Goal: Task Accomplishment & Management: Complete application form

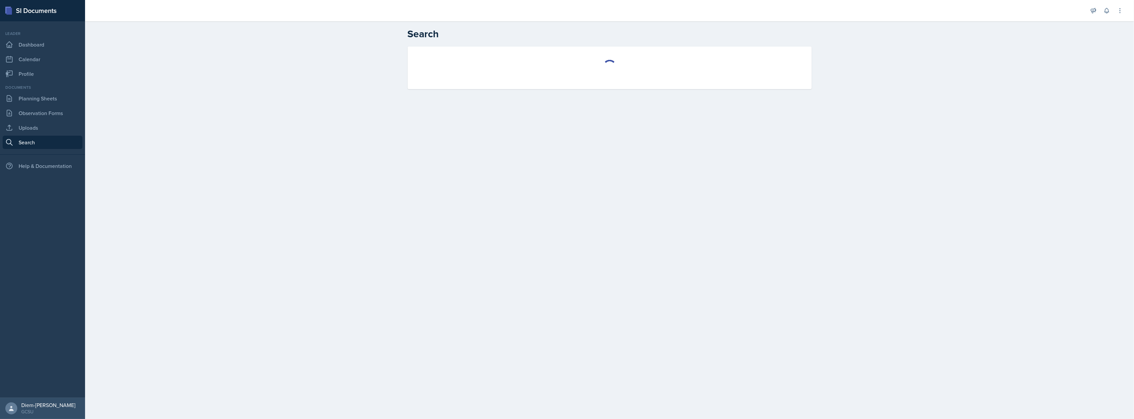
select select "all"
select select "1"
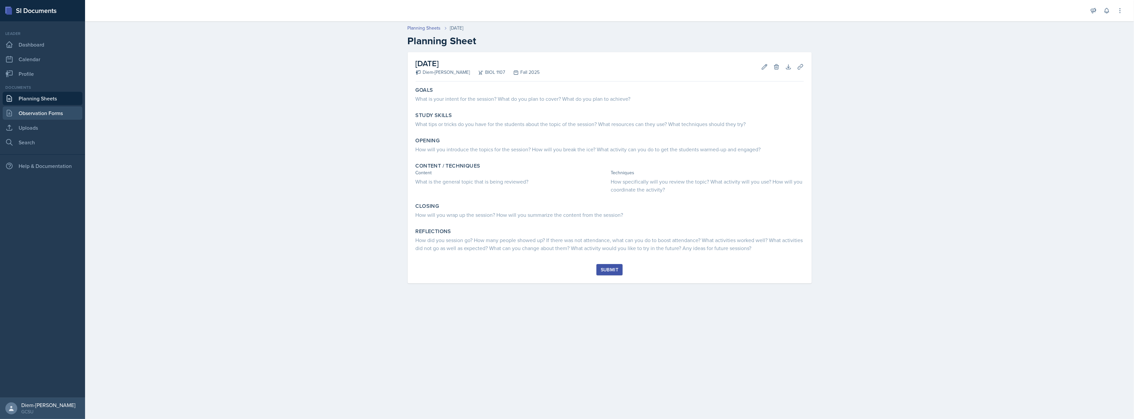
click at [31, 115] on link "Observation Forms" at bounding box center [43, 112] width 80 height 13
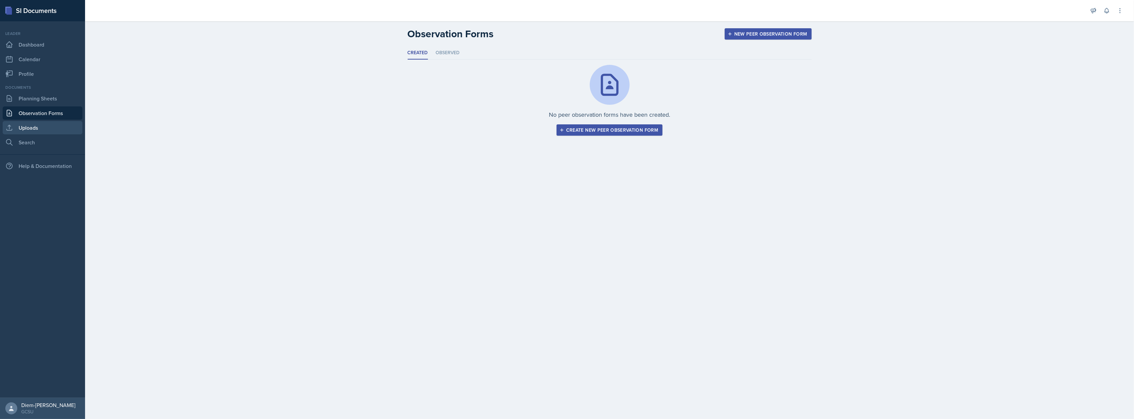
click at [32, 132] on link "Uploads" at bounding box center [43, 127] width 80 height 13
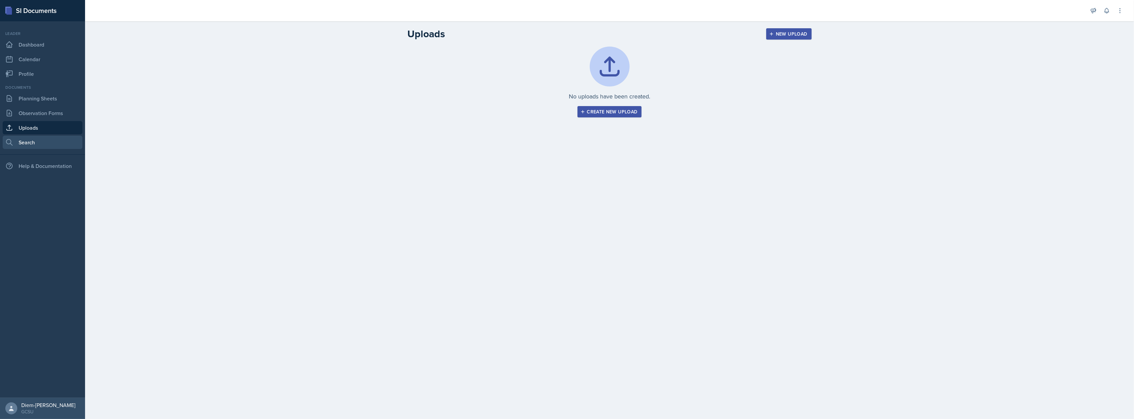
click at [34, 138] on link "Search" at bounding box center [43, 142] width 80 height 13
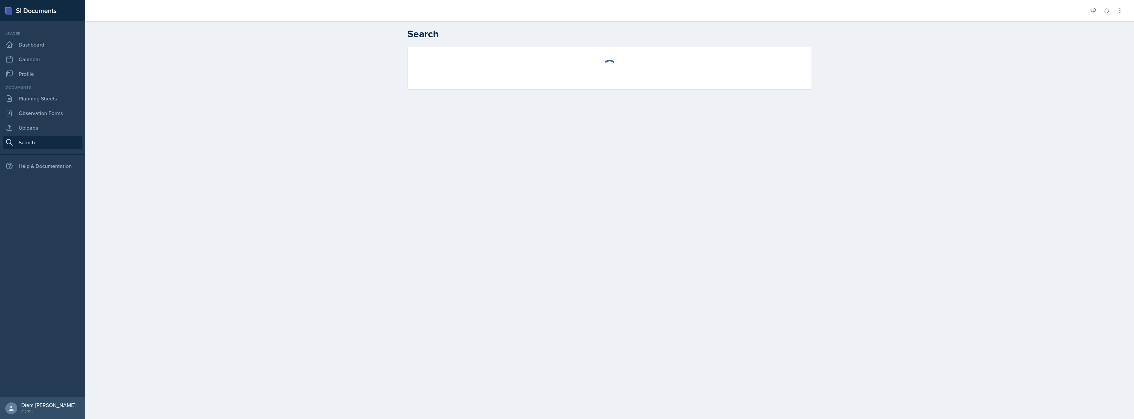
select select "all"
select select "1"
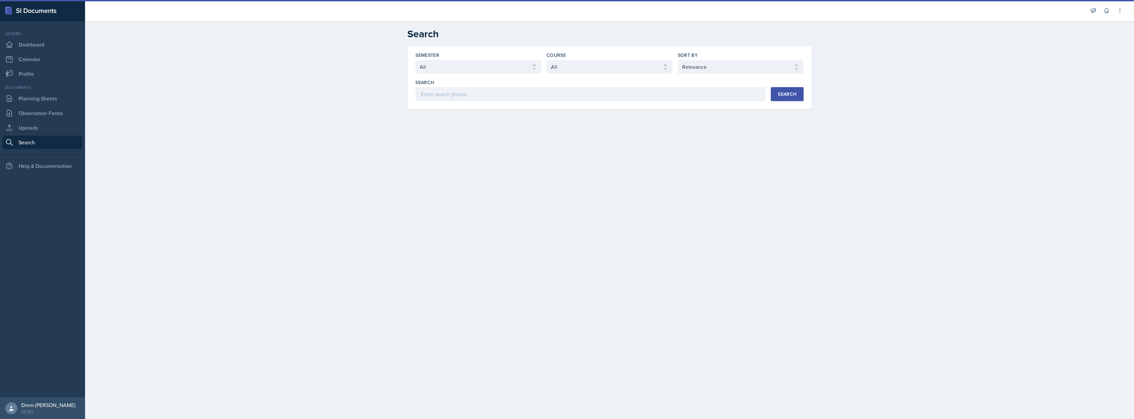
click at [613, 70] on select "Select course All ACCT 3101 ACCT 3102 ASTR 1000 BIOL 1100 BIOL 1107 BIOL 1108 B…" at bounding box center [609, 67] width 126 height 14
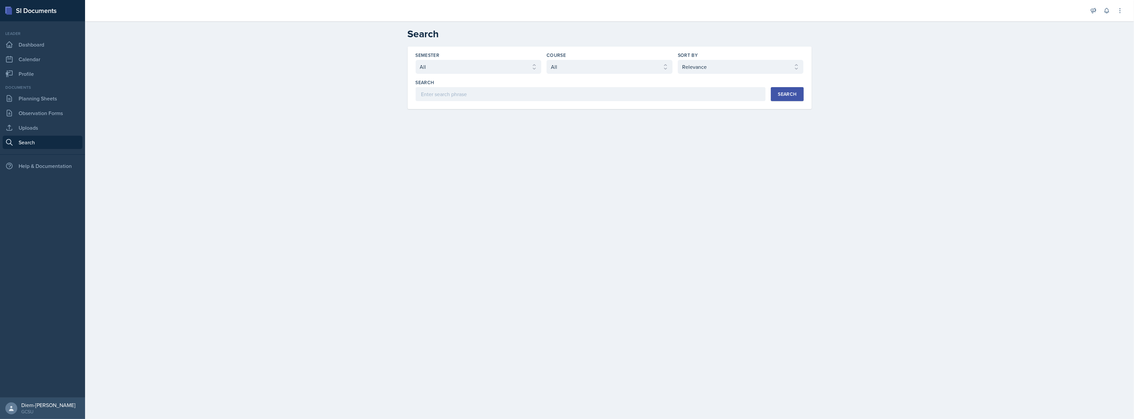
select select "6d02d006-d2ce-4ab3-bc11-53b48f3c94ca"
click at [546, 60] on select "Select course All ACCT 3101 ACCT 3102 ASTR 1000 BIOL 1100 BIOL 1107 BIOL 1108 B…" at bounding box center [609, 67] width 126 height 14
click at [736, 74] on div "Semester Select semester All Fall 2025 Spring 2025 Fall 2024 Spring 2024 Fall 2…" at bounding box center [610, 76] width 388 height 49
click at [736, 71] on select "Select sort by Relevance Document Date (Asc) Document Date (Desc)" at bounding box center [741, 67] width 126 height 14
select select "3"
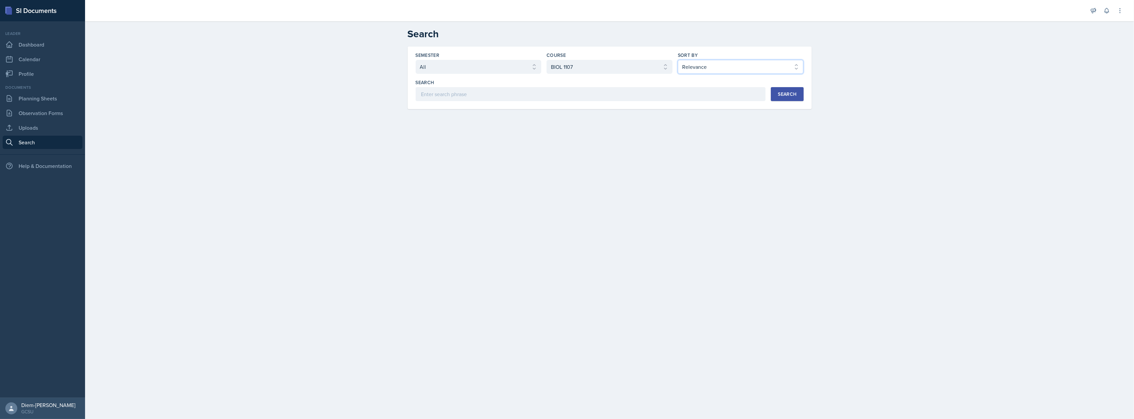
click at [678, 60] on select "Select sort by Relevance Document Date (Asc) Document Date (Desc)" at bounding box center [741, 67] width 126 height 14
click at [791, 99] on button "Search" at bounding box center [787, 94] width 33 height 14
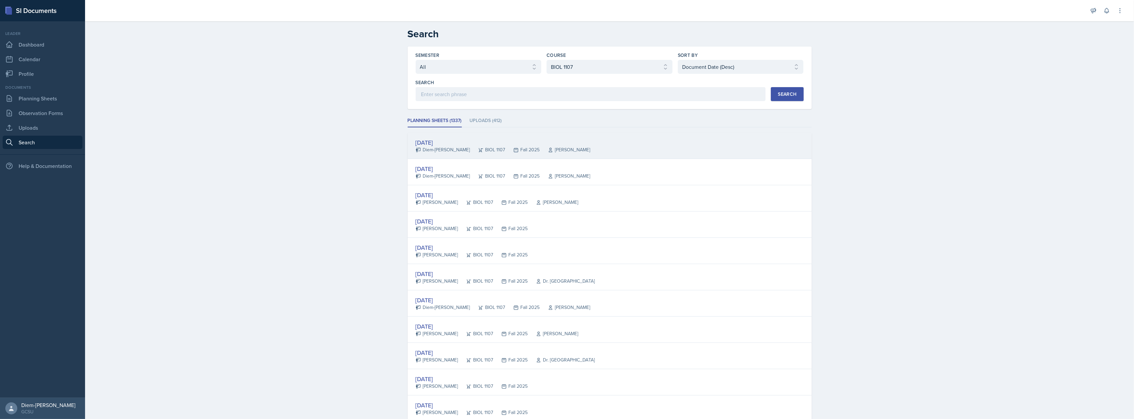
click at [473, 144] on div "Sep 2nd, 2025" at bounding box center [503, 142] width 175 height 9
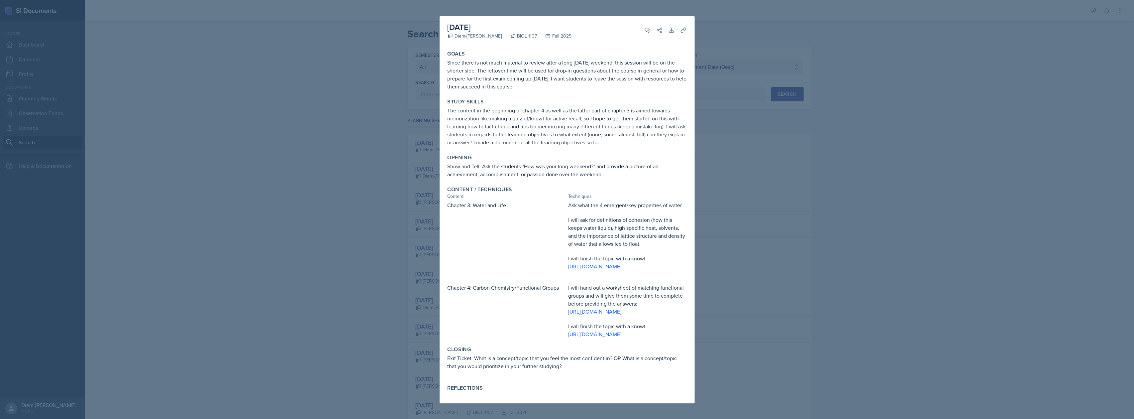
click at [785, 124] on div at bounding box center [567, 209] width 1134 height 419
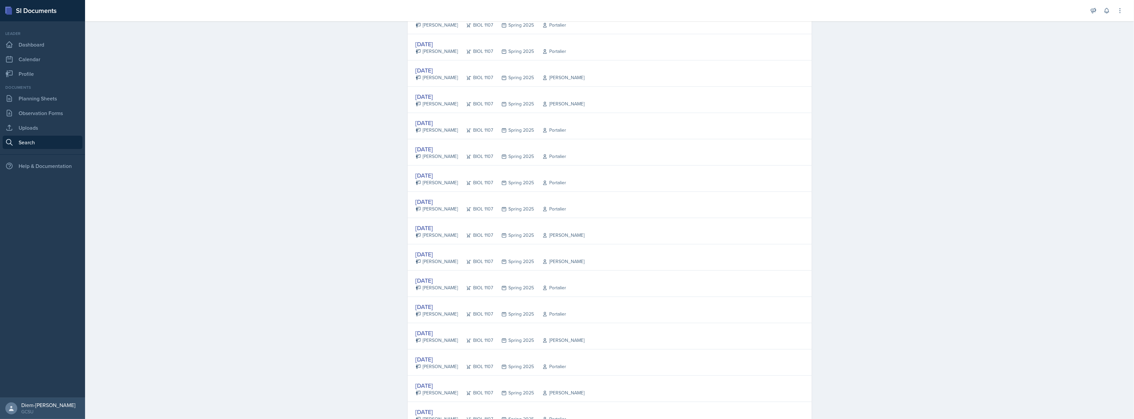
scroll to position [1074, 0]
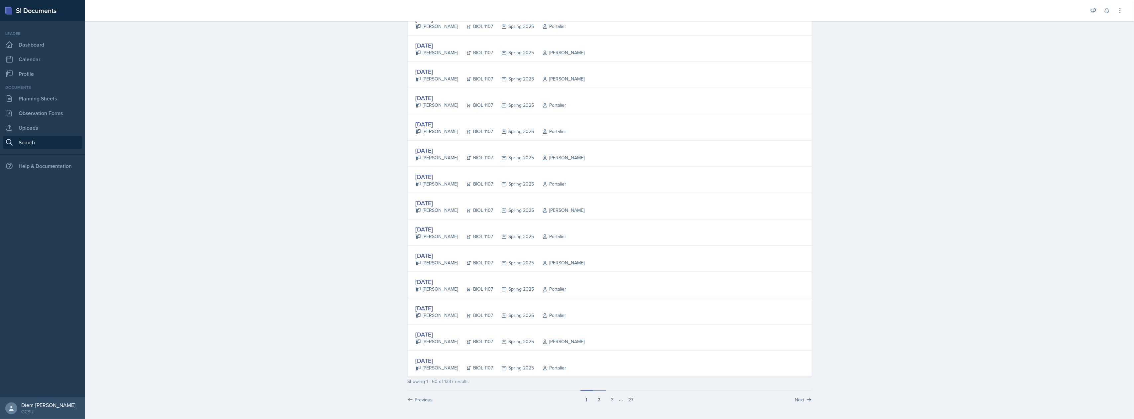
click at [601, 398] on button "2" at bounding box center [599, 396] width 13 height 13
click at [610, 399] on button "3" at bounding box center [612, 396] width 13 height 13
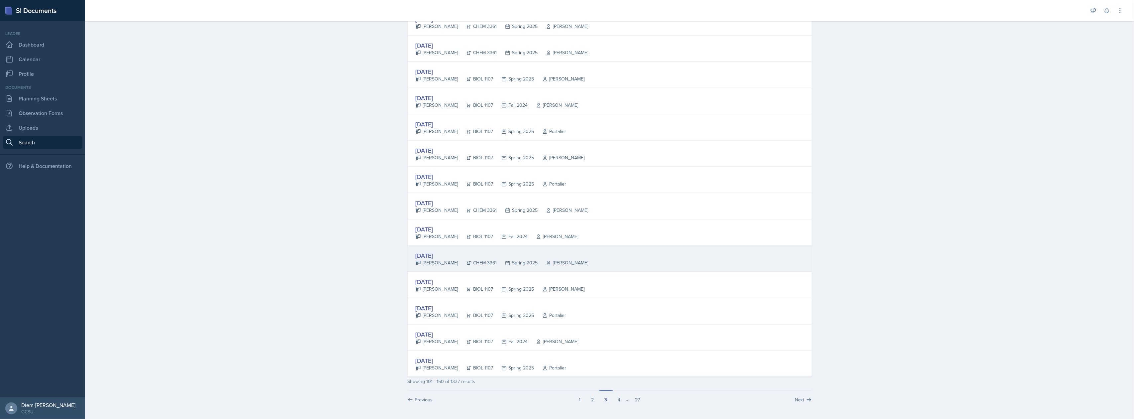
click at [460, 267] on div "Sep 5th, 2024 Nathan Choi CHEM 3361 Spring 2025 Weese" at bounding box center [610, 259] width 404 height 26
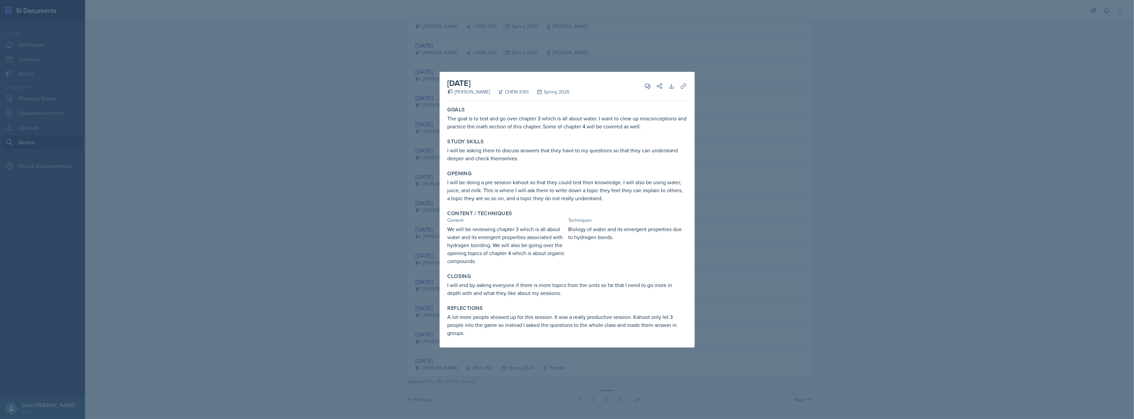
click at [820, 183] on div at bounding box center [567, 209] width 1134 height 419
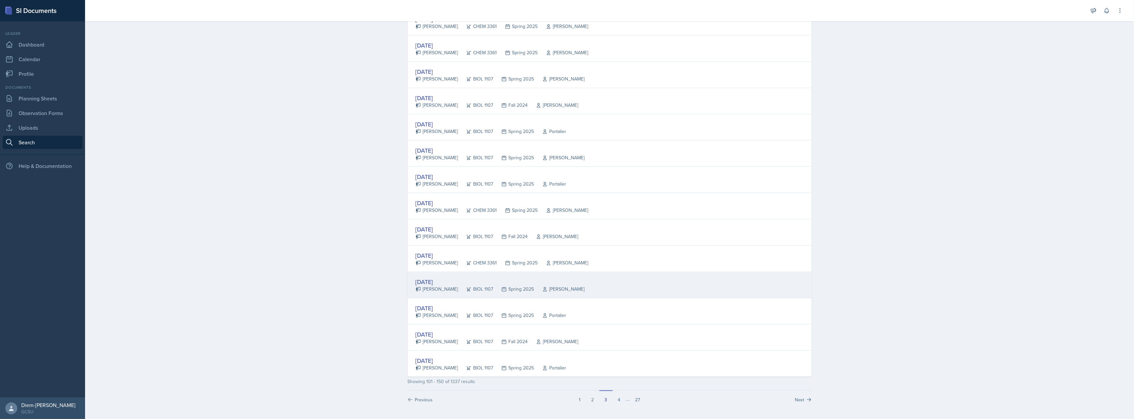
click at [512, 284] on div "Sep 5th, 2024" at bounding box center [500, 281] width 169 height 9
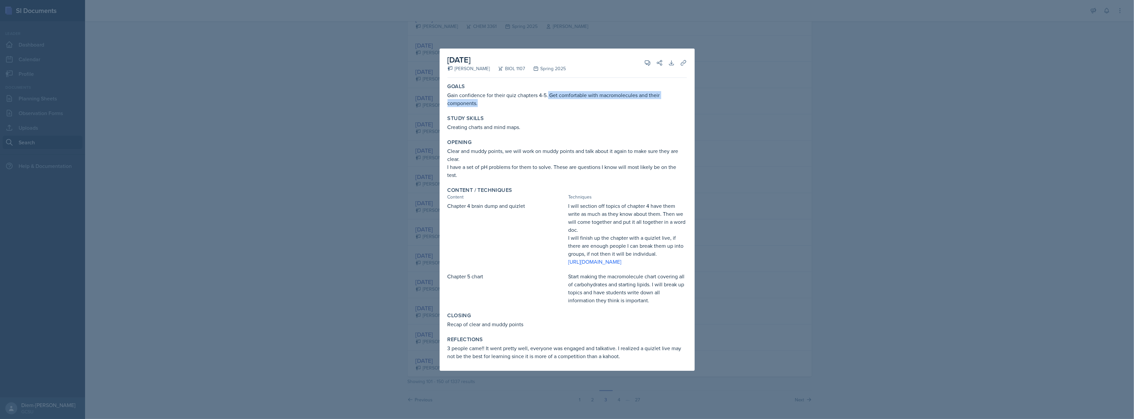
drag, startPoint x: 548, startPoint y: 88, endPoint x: 560, endPoint y: 97, distance: 15.4
click at [560, 97] on p "Gain confidence for their quiz chapters 4-5. Get comfortable with macromolecule…" at bounding box center [566, 99] width 239 height 16
copy p "Get comfortable with macromolecules and their components."
click at [524, 147] on p "Clear and muddy points, we will work on muddy points and talk about it again to…" at bounding box center [566, 155] width 239 height 16
click at [463, 165] on p "I have a set of pH problems for them to solve. These are questions I know will …" at bounding box center [566, 171] width 239 height 16
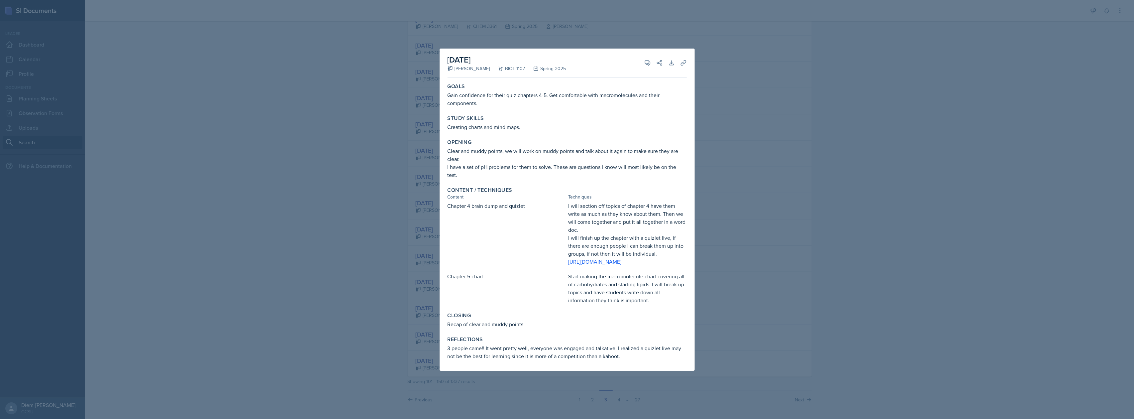
click at [461, 149] on p "Clear and muddy points, we will work on muddy points and talk about it again to…" at bounding box center [566, 155] width 239 height 16
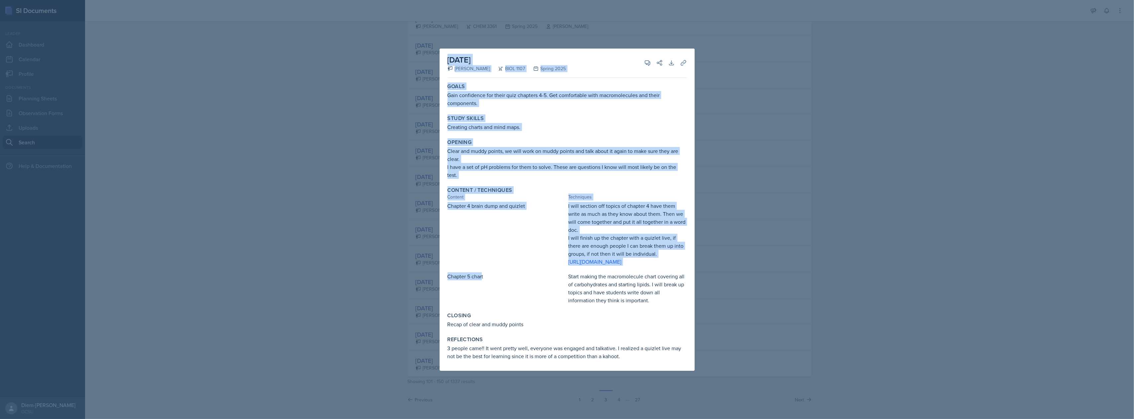
drag, startPoint x: 482, startPoint y: 284, endPoint x: 425, endPoint y: 282, distance: 57.2
click at [429, 283] on div "September 5th, 2024 Ava Farmer BIOL 1107 Spring 2025 View Comments Comments Sen…" at bounding box center [567, 209] width 1134 height 419
click at [479, 280] on p "Chapter 5 chart" at bounding box center [506, 276] width 118 height 8
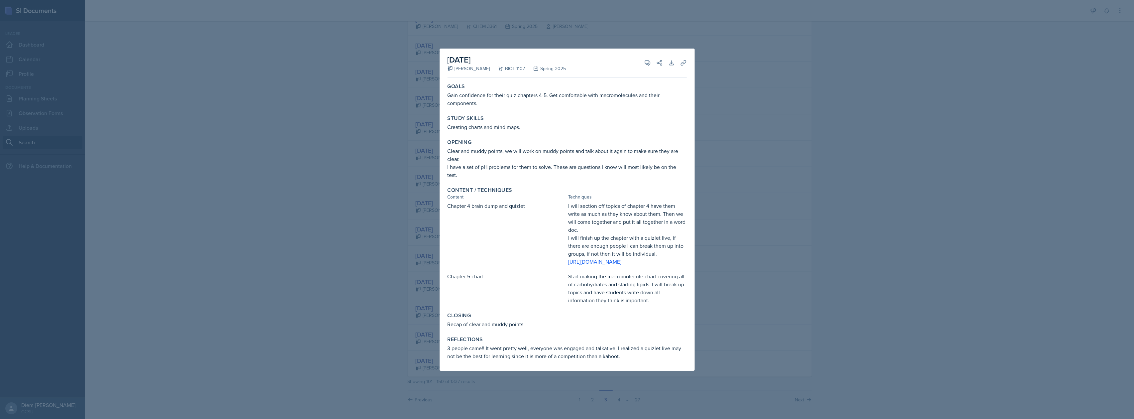
click at [471, 165] on p "I have a set of pH problems for them to solve. These are questions I know will …" at bounding box center [566, 171] width 239 height 16
click at [466, 163] on p "I have a set of pH problems for them to solve. These are questions I know will …" at bounding box center [566, 171] width 239 height 16
drag, startPoint x: 462, startPoint y: 167, endPoint x: 445, endPoint y: 161, distance: 17.5
click at [445, 161] on div "Opening Clear and muddy points, we will work on muddy points and talk about it …" at bounding box center [567, 158] width 245 height 45
click at [470, 96] on p "Gain confidence for their quiz chapters 4-5. Get comfortable with macromolecule…" at bounding box center [566, 99] width 239 height 16
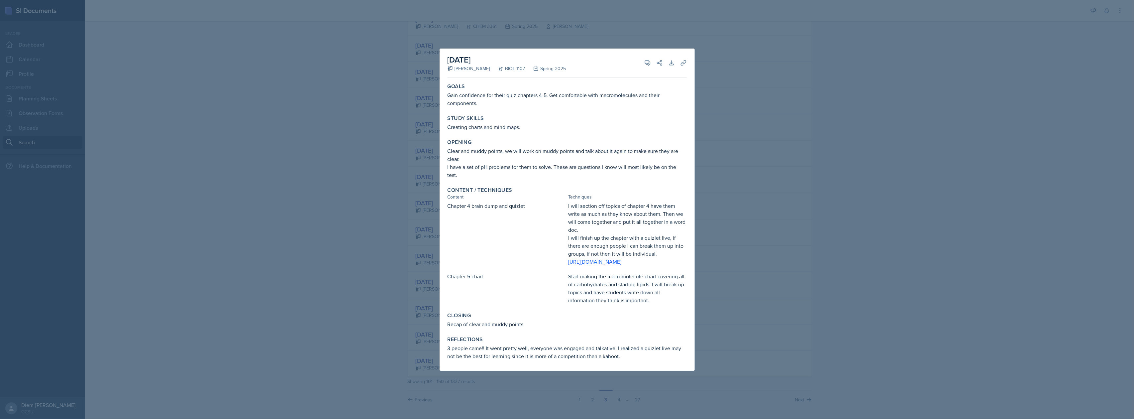
click at [802, 245] on div at bounding box center [567, 209] width 1134 height 419
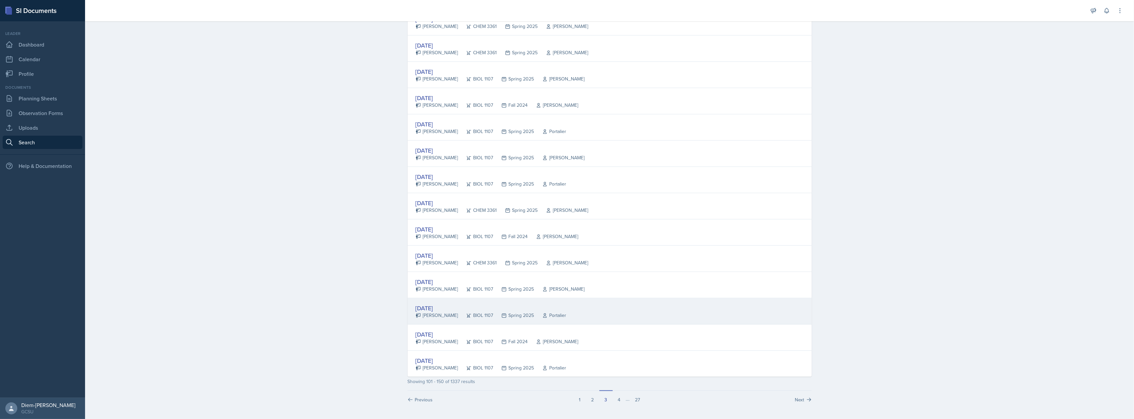
click at [503, 307] on div "Sep 4th, 2024" at bounding box center [491, 307] width 151 height 9
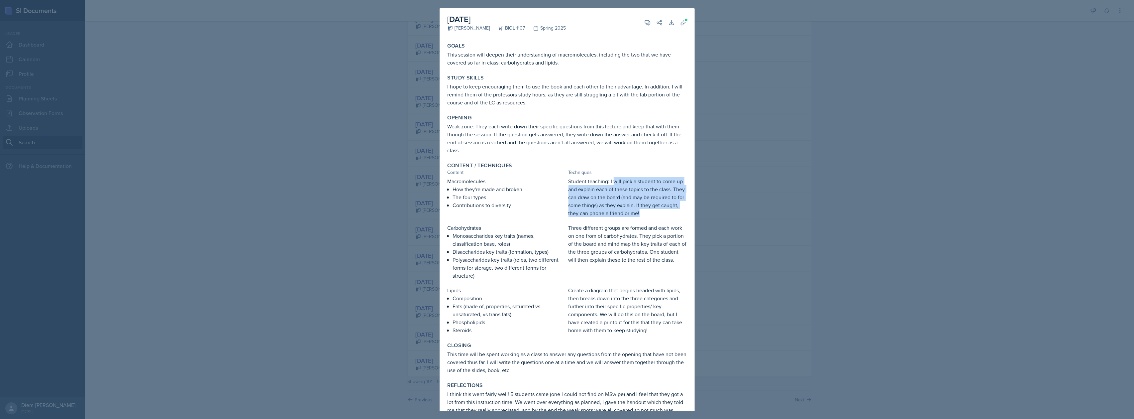
drag, startPoint x: 610, startPoint y: 181, endPoint x: 678, endPoint y: 220, distance: 78.5
click at [678, 220] on div "Macromolecules How they're made and broken The four types Contributions to dive…" at bounding box center [566, 255] width 239 height 157
click at [589, 187] on p "Student teaching: I will pick a student to come up and explain each of these to…" at bounding box center [627, 197] width 118 height 40
click at [593, 233] on p "Three different groups are formed and each work on one from of carbohydrates. T…" at bounding box center [627, 244] width 118 height 40
click at [737, 193] on div at bounding box center [567, 209] width 1134 height 419
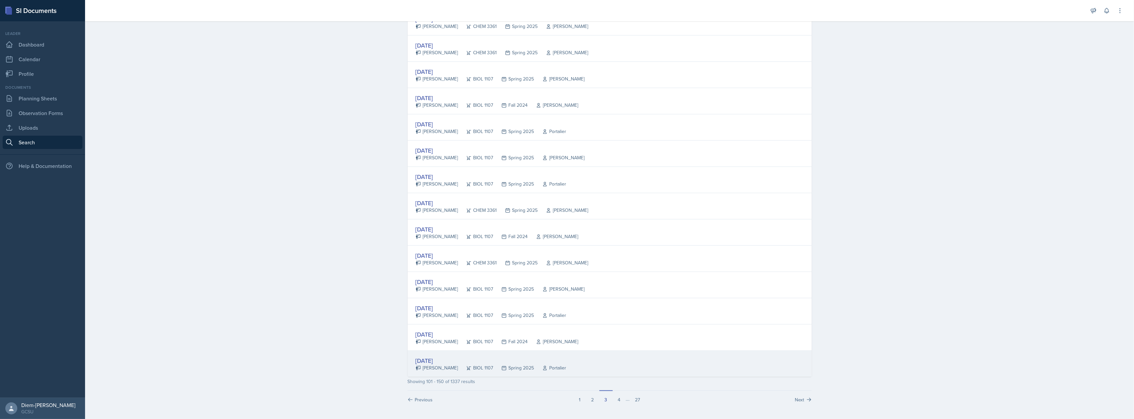
click at [494, 360] on div "Sep 3rd, 2024" at bounding box center [491, 360] width 151 height 9
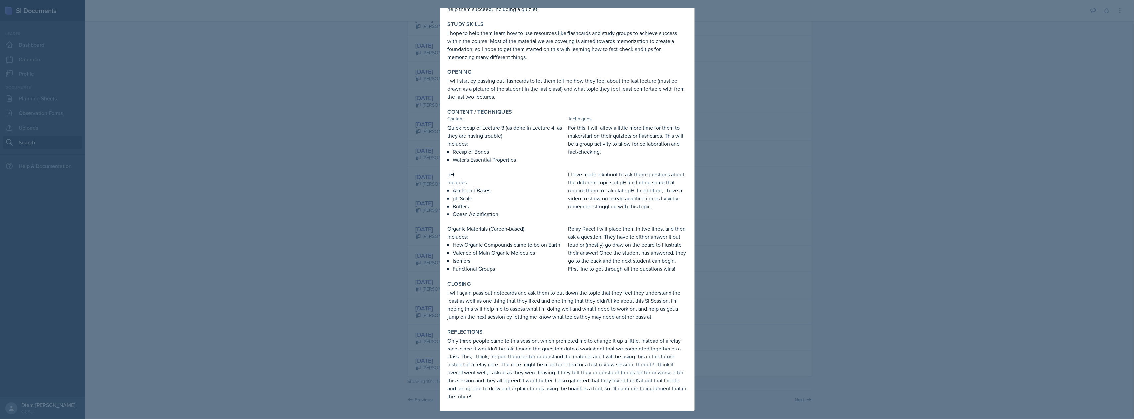
scroll to position [0, 0]
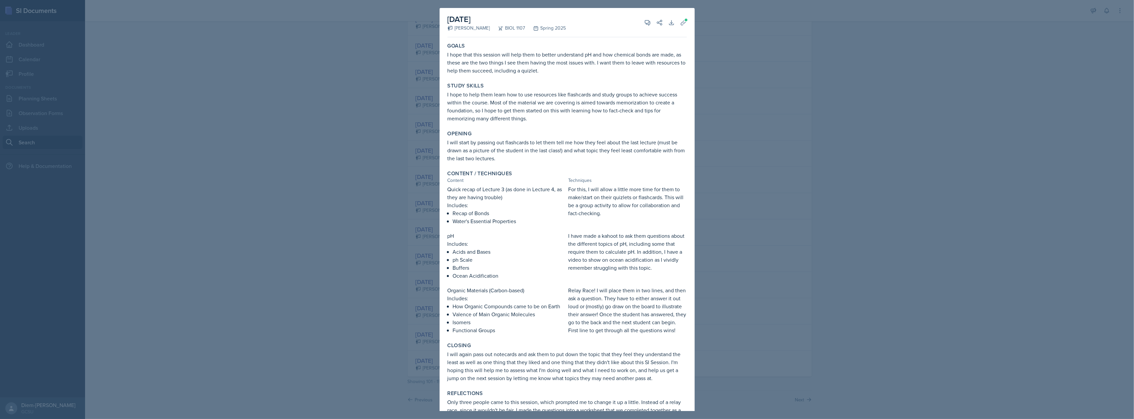
click at [758, 163] on div at bounding box center [567, 209] width 1134 height 419
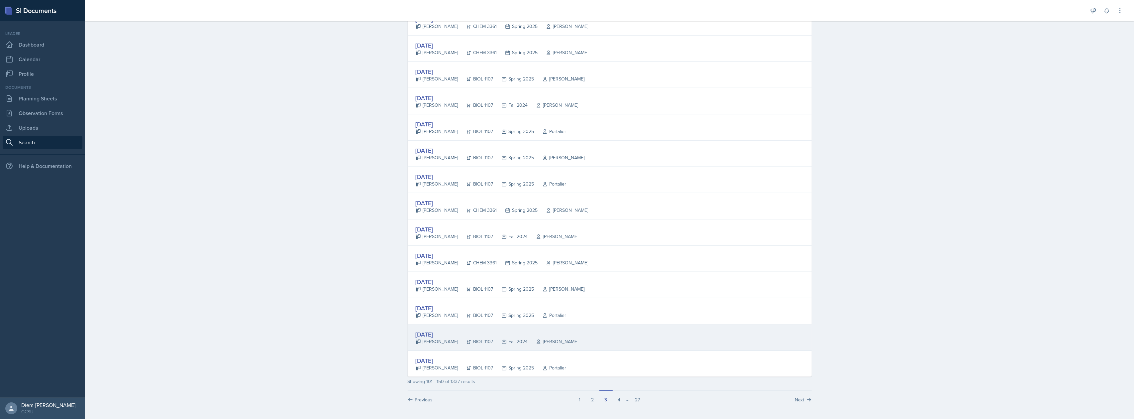
click at [464, 333] on div "Sep 4th, 2024" at bounding box center [497, 334] width 163 height 9
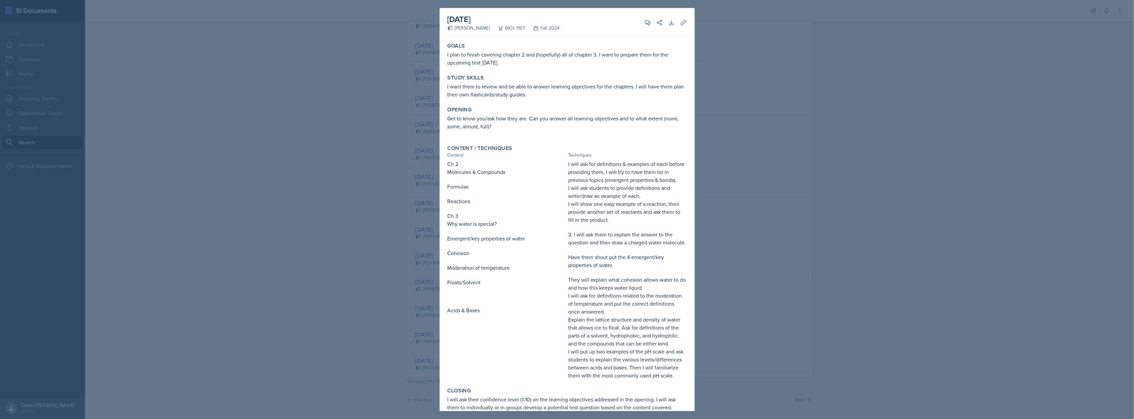
click at [718, 202] on div at bounding box center [567, 209] width 1134 height 419
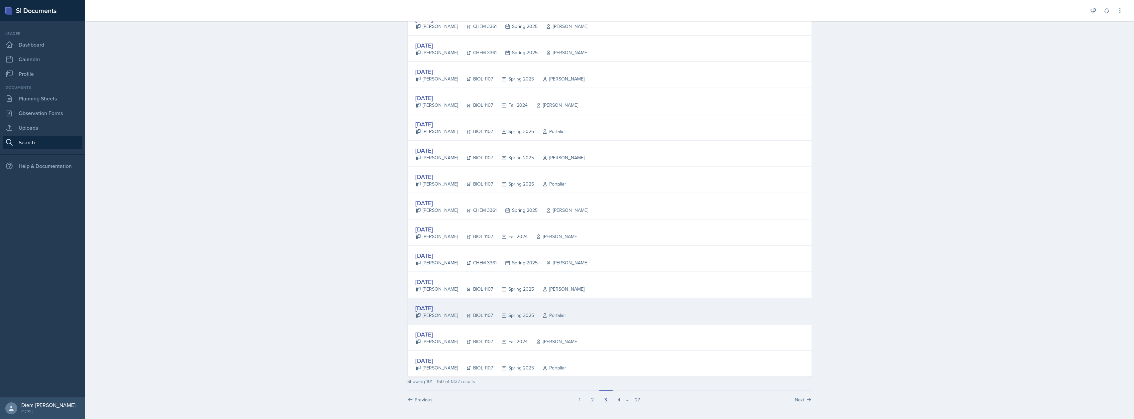
click at [449, 310] on div "Sep 4th, 2024" at bounding box center [491, 307] width 151 height 9
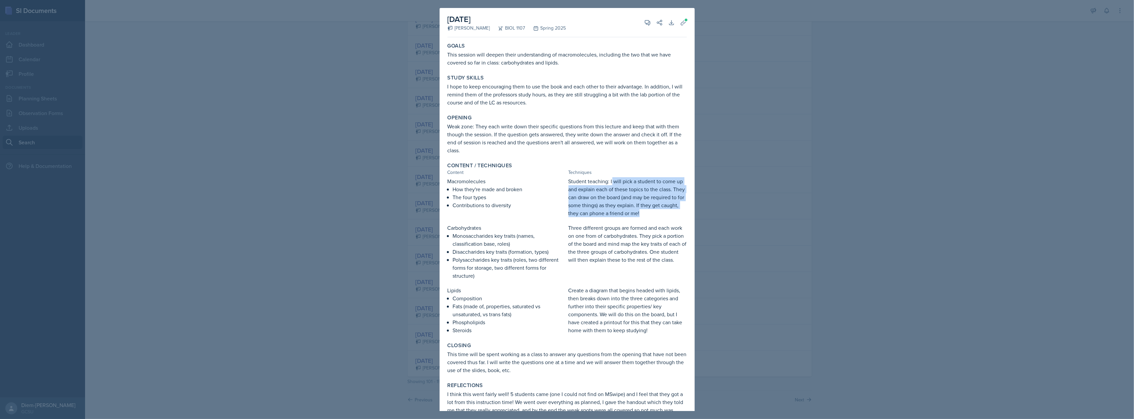
drag, startPoint x: 609, startPoint y: 185, endPoint x: 680, endPoint y: 217, distance: 77.9
click at [680, 217] on div "Content / Techniques Content Techniques Macromolecules How they're made and bro…" at bounding box center [567, 247] width 245 height 177
click at [543, 252] on p "Disaccharides key traits (formation, types)" at bounding box center [509, 251] width 113 height 8
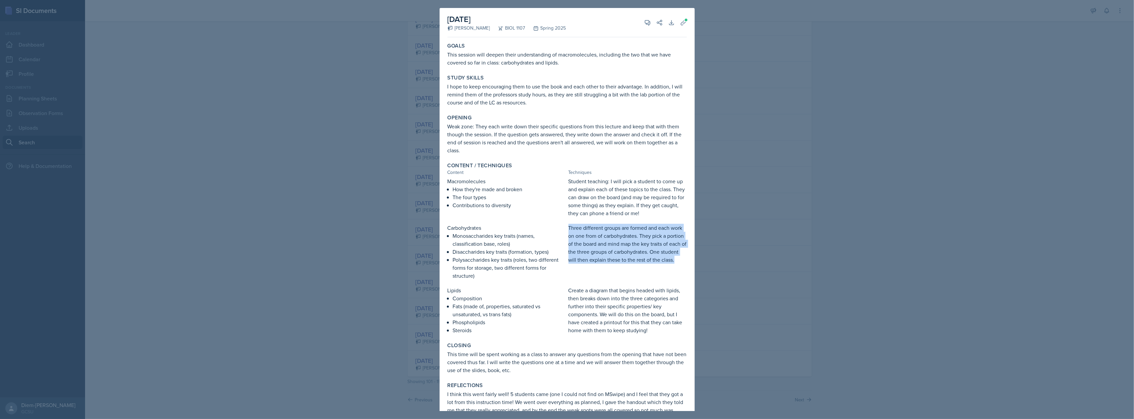
drag, startPoint x: 565, startPoint y: 227, endPoint x: 609, endPoint y: 268, distance: 60.4
click at [609, 263] on p "Three different groups are formed and each work on one from of carbohydrates. T…" at bounding box center [627, 244] width 118 height 40
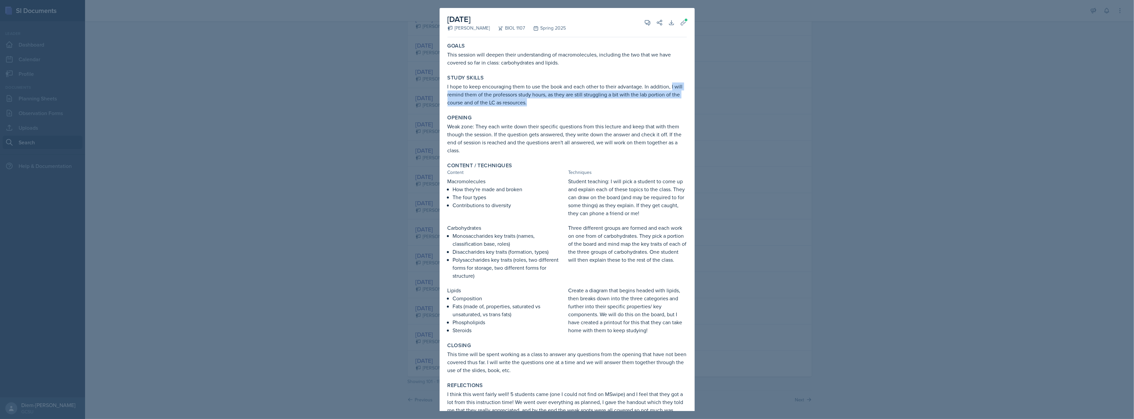
drag, startPoint x: 672, startPoint y: 88, endPoint x: 673, endPoint y: 100, distance: 12.3
click at [673, 100] on p "I hope to keep encouraging them to use the book and each other to their advanta…" at bounding box center [566, 94] width 239 height 24
copy p "I will remind them of the professors study hours, as they are still struggling …"
click at [517, 116] on div "Opening" at bounding box center [566, 117] width 239 height 7
click at [502, 130] on p "Weak zone: They each write down their specific questions from this lecture and …" at bounding box center [566, 138] width 239 height 32
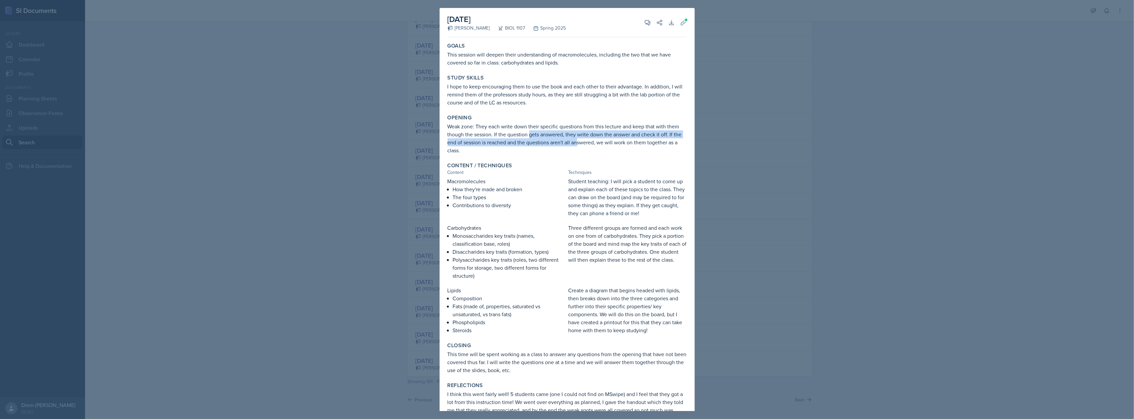
drag, startPoint x: 529, startPoint y: 137, endPoint x: 585, endPoint y: 146, distance: 56.8
click at [585, 146] on p "Weak zone: They each write down their specific questions from this lecture and …" at bounding box center [566, 138] width 239 height 32
click at [585, 149] on p "Weak zone: They each write down their specific questions from this lecture and …" at bounding box center [566, 138] width 239 height 32
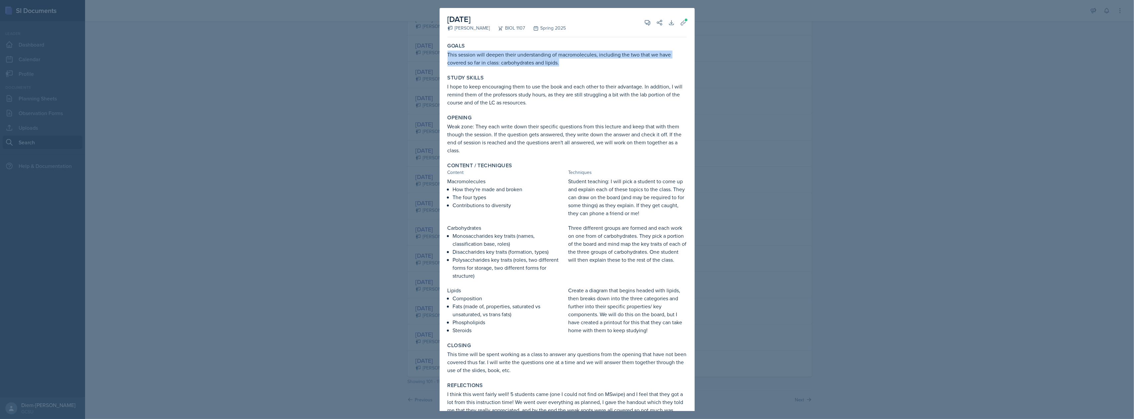
drag, startPoint x: 559, startPoint y: 60, endPoint x: 447, endPoint y: 54, distance: 112.8
click at [447, 54] on div "Goals This session will deepen their understanding of macromolecules, including…" at bounding box center [567, 54] width 245 height 29
copy p "This session will deepen their understanding of macromolecules, including the t…"
click at [507, 143] on p "Weak zone: They each write down their specific questions from this lecture and …" at bounding box center [566, 138] width 239 height 32
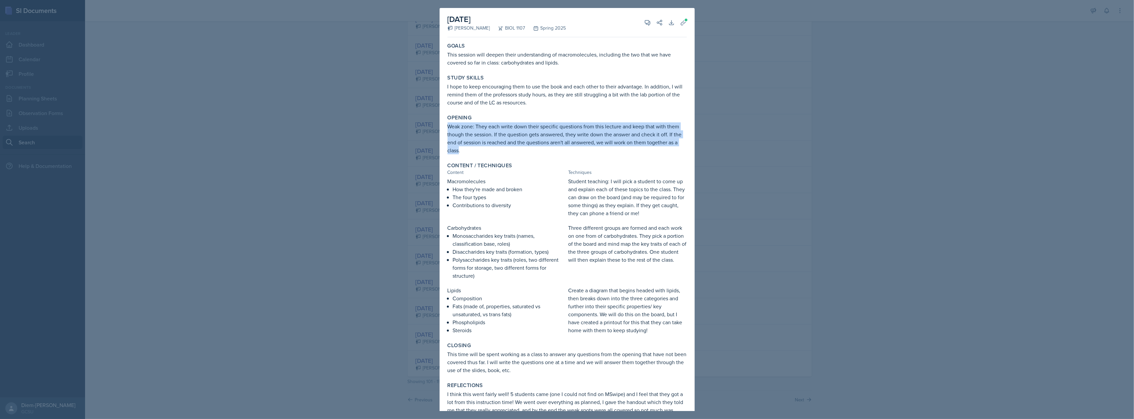
drag, startPoint x: 469, startPoint y: 150, endPoint x: 444, endPoint y: 127, distance: 35.0
click at [444, 127] on div "September 4th, 2024 Olivia Hood BIOL 1107 Spring 2025 View Comments Comments Se…" at bounding box center [567, 220] width 255 height 424
copy p "Weak zone: They each write down their specific questions from this lecture and …"
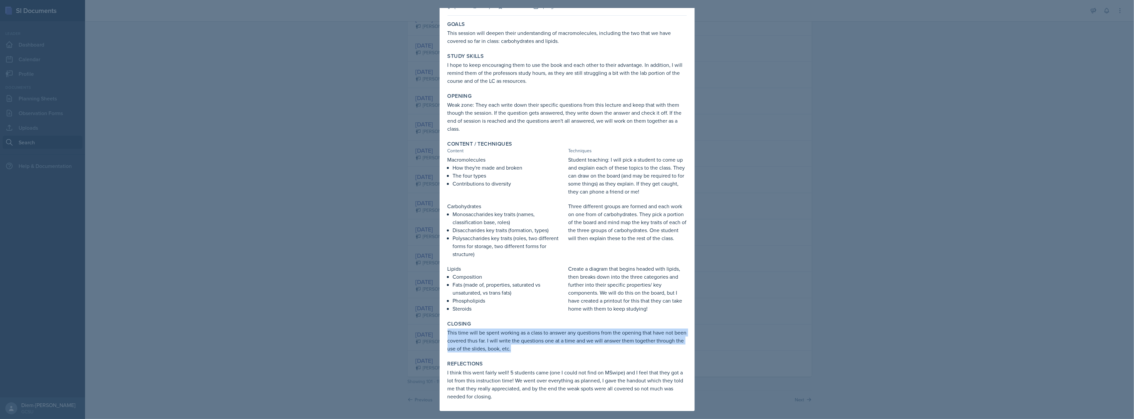
drag, startPoint x: 543, startPoint y: 349, endPoint x: 446, endPoint y: 332, distance: 98.5
click at [446, 332] on div "Closing This time will be spent working as a class to answer any questions from…" at bounding box center [567, 336] width 245 height 37
copy p "This time will be spent working as a class to answer any questions from the ope…"
click at [493, 322] on div "Closing" at bounding box center [566, 323] width 239 height 7
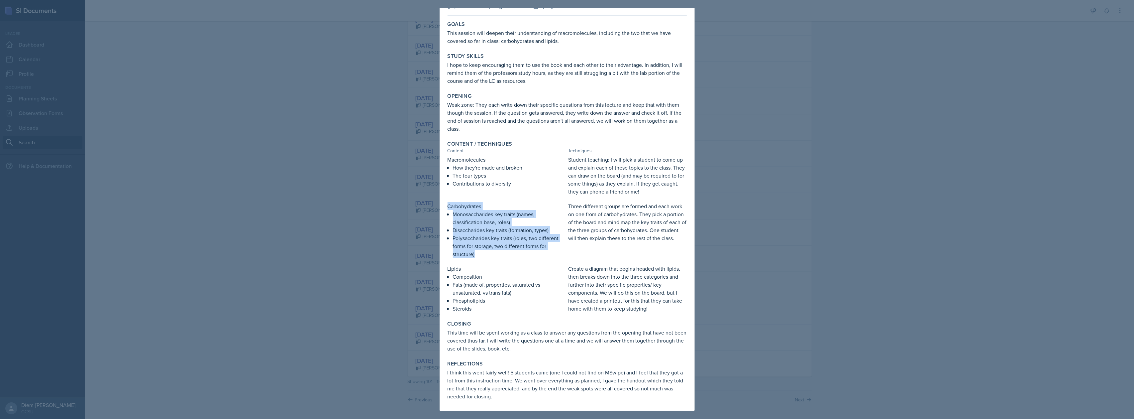
drag, startPoint x: 447, startPoint y: 207, endPoint x: 484, endPoint y: 253, distance: 59.1
click at [484, 253] on div "Carbohydrates Monosaccharides key traits (names, classification base, roles) Di…" at bounding box center [506, 230] width 118 height 56
copy div "Carbohydrates Monosaccharides key traits (names, classification base, roles) Di…"
click at [460, 280] on p "Composition" at bounding box center [509, 276] width 113 height 8
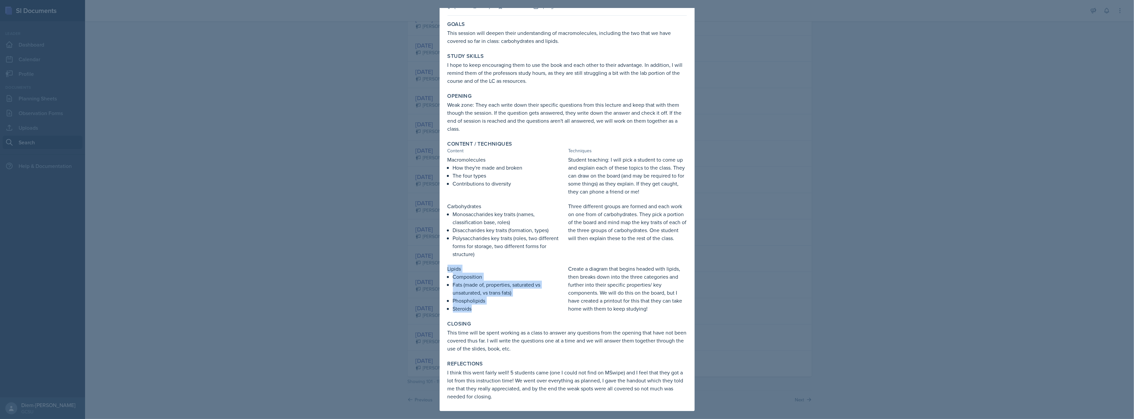
drag, startPoint x: 475, startPoint y: 309, endPoint x: 443, endPoint y: 272, distance: 48.8
click at [443, 272] on div "September 4th, 2024 Olivia Hood BIOL 1107 Spring 2025 View Comments Comments Se…" at bounding box center [567, 198] width 255 height 424
copy div "Lipids Composition Fats (made of, properties, saturated vs unsaturated, vs tran…"
click at [609, 226] on p "Three different groups are formed and each work on one from of carbohydrates. T…" at bounding box center [627, 222] width 118 height 40
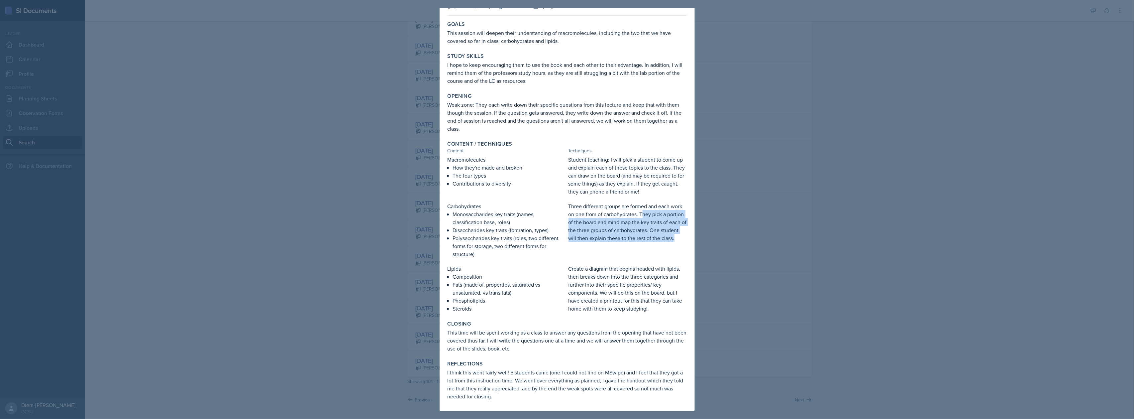
drag, startPoint x: 641, startPoint y: 214, endPoint x: 650, endPoint y: 248, distance: 35.1
click at [650, 242] on p "Three different groups are formed and each work on one from of carbohydrates. T…" at bounding box center [627, 222] width 118 height 40
click at [656, 230] on p "Three different groups are formed and each work on one from of carbohydrates. T…" at bounding box center [627, 222] width 118 height 40
drag, startPoint x: 608, startPoint y: 282, endPoint x: 627, endPoint y: 293, distance: 22.0
click at [627, 293] on p "Create a diagram that begins headed with lipids, then breaks down into the thre…" at bounding box center [627, 288] width 118 height 48
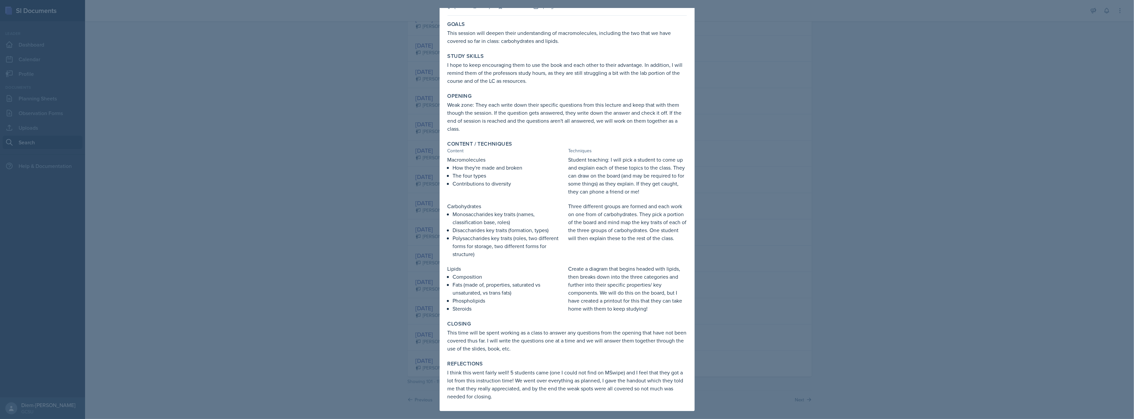
click at [576, 272] on p "Create a diagram that begins headed with lipids, then breaks down into the thre…" at bounding box center [627, 288] width 118 height 48
drag, startPoint x: 561, startPoint y: 267, endPoint x: 620, endPoint y: 284, distance: 61.0
click at [620, 284] on div "Lipids Composition Fats (made of, properties, saturated vs unsaturated, vs tran…" at bounding box center [566, 288] width 239 height 48
click at [621, 284] on p "Create a diagram that begins headed with lipids, then breaks down into the thre…" at bounding box center [627, 288] width 118 height 48
click at [637, 286] on p "Create a diagram that begins headed with lipids, then breaks down into the thre…" at bounding box center [627, 288] width 118 height 48
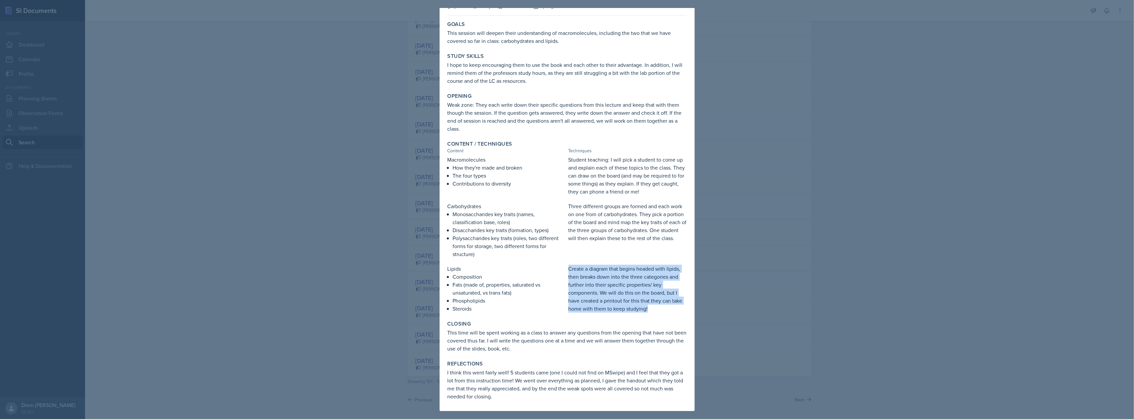
drag, startPoint x: 565, startPoint y: 269, endPoint x: 648, endPoint y: 310, distance: 92.6
click at [648, 310] on p "Create a diagram that begins headed with lipids, then breaks down into the thre…" at bounding box center [627, 288] width 118 height 48
copy p "Create a diagram that begins headed with lipids, then breaks down into the thre…"
click at [598, 180] on p "Student teaching: I will pick a student to come up and explain each of these to…" at bounding box center [627, 175] width 118 height 40
click at [613, 208] on p "Three different groups are formed and each work on one from of carbohydrates. T…" at bounding box center [627, 222] width 118 height 40
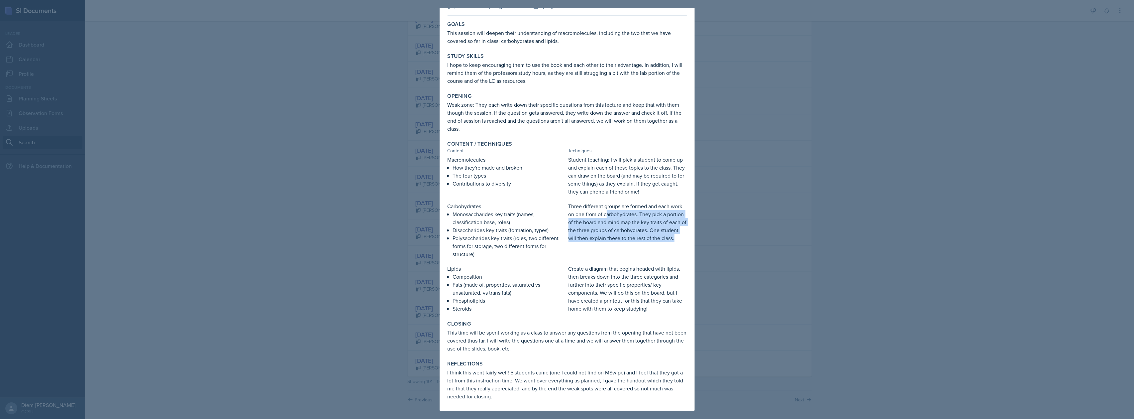
drag, startPoint x: 604, startPoint y: 210, endPoint x: 637, endPoint y: 246, distance: 48.4
click at [637, 242] on p "Three different groups are formed and each work on one from of carbohydrates. T…" at bounding box center [627, 222] width 118 height 40
click at [535, 228] on p "Disaccharides key traits (formation, types)" at bounding box center [509, 230] width 113 height 8
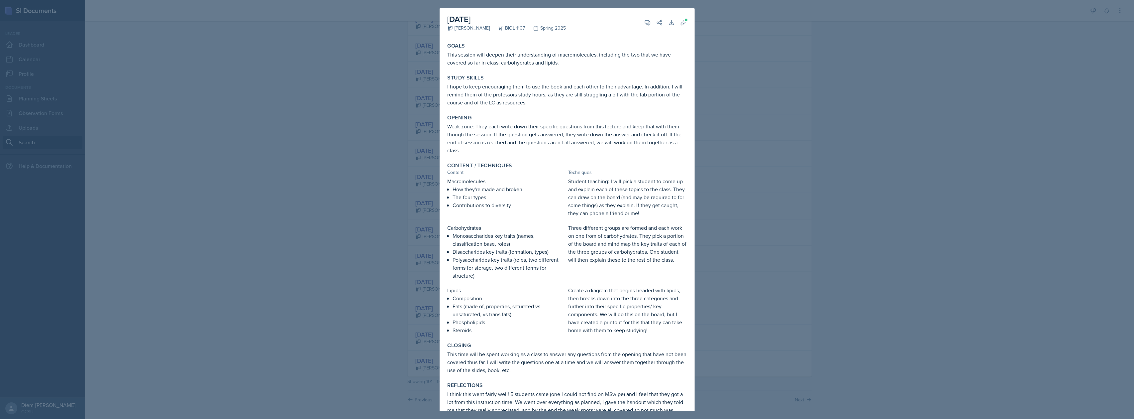
click at [771, 169] on div at bounding box center [567, 209] width 1134 height 419
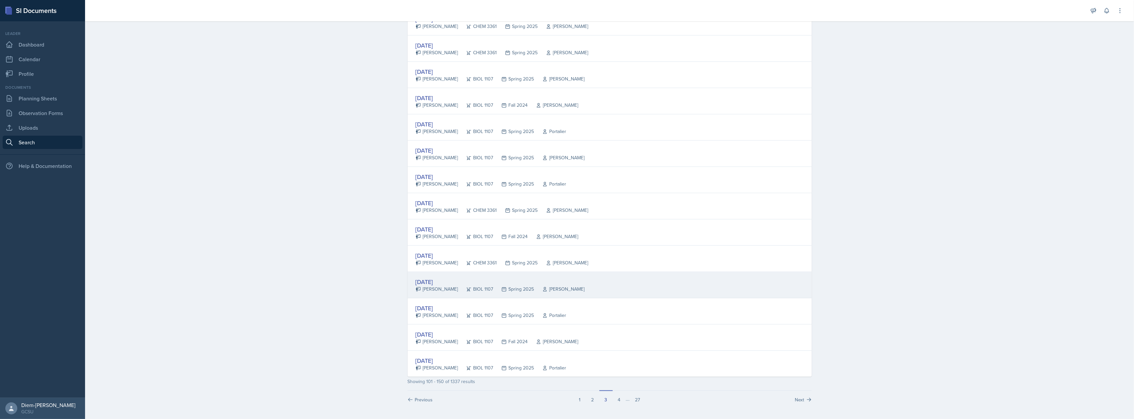
click at [469, 289] on div "BIOL 1107" at bounding box center [475, 288] width 35 height 7
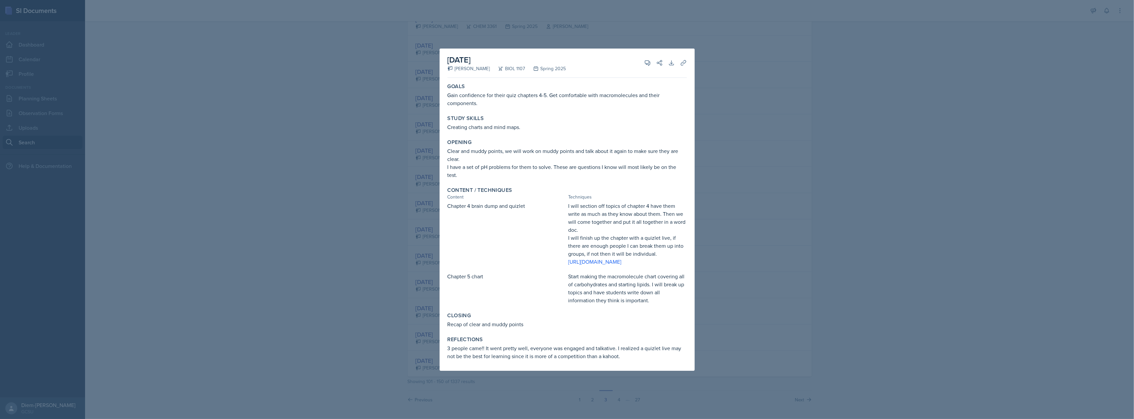
click at [730, 289] on div at bounding box center [567, 209] width 1134 height 419
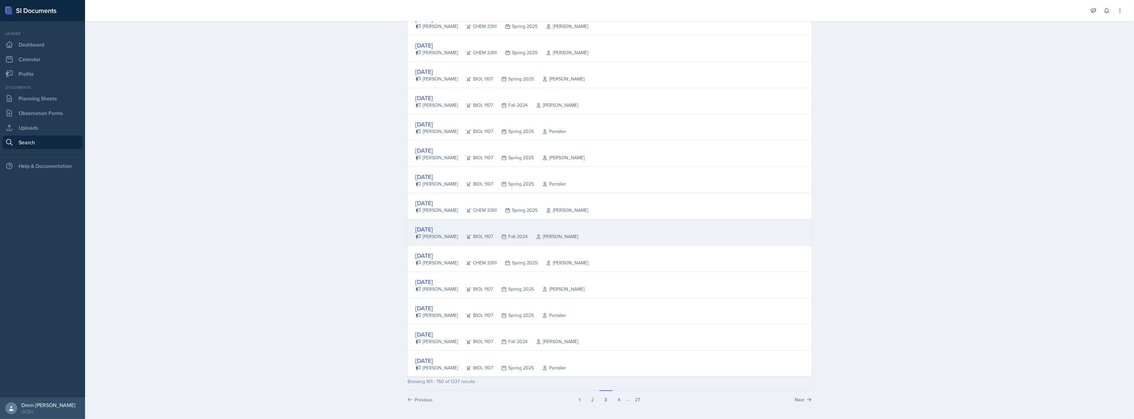
click at [540, 229] on div "Sep 9th, 2024" at bounding box center [497, 229] width 163 height 9
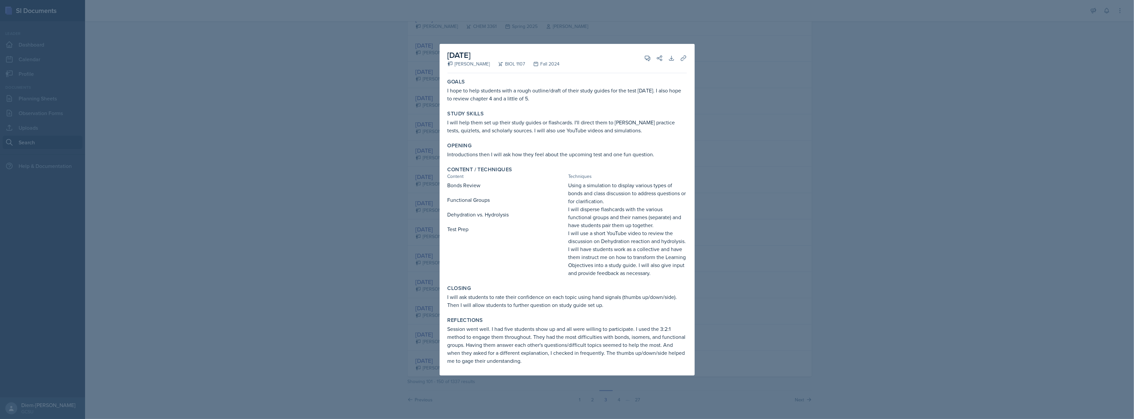
click at [870, 228] on div at bounding box center [567, 209] width 1134 height 419
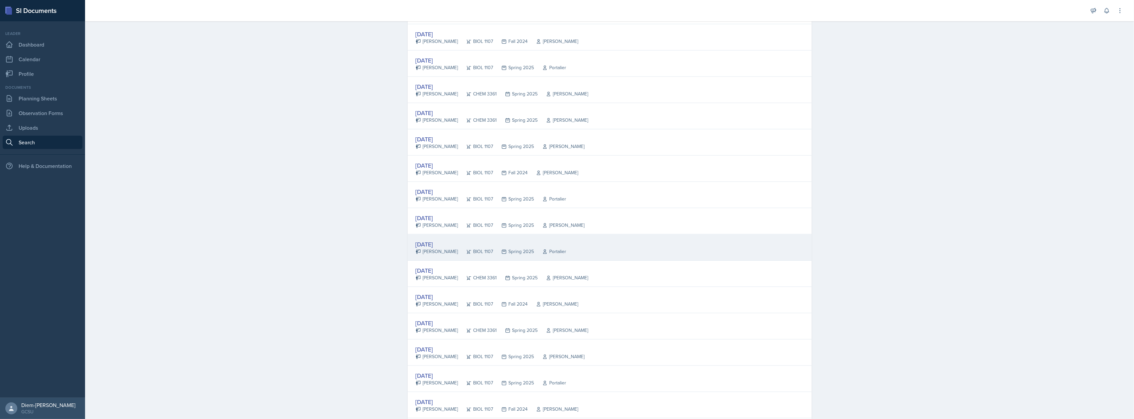
scroll to position [985, 0]
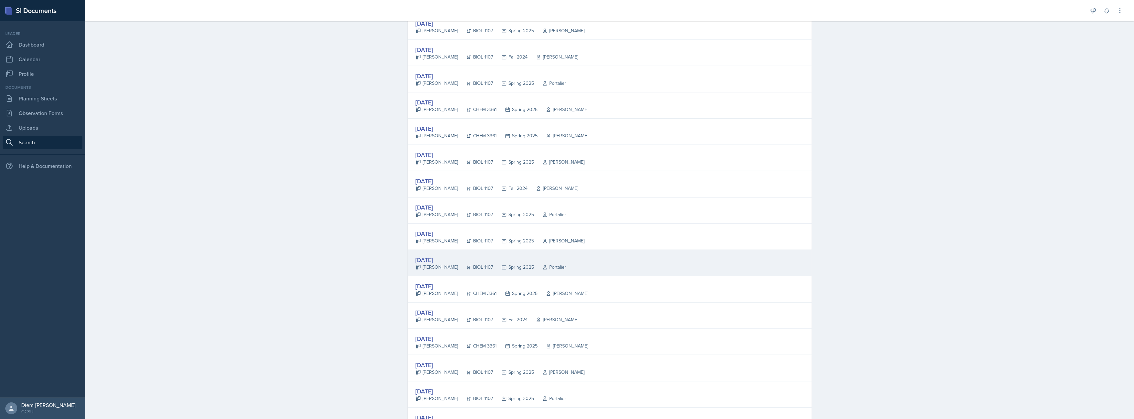
click at [593, 270] on div "Sep 9th, 2024 Olivia Hood BIOL 1107 Spring 2025 Portalier" at bounding box center [610, 263] width 404 height 26
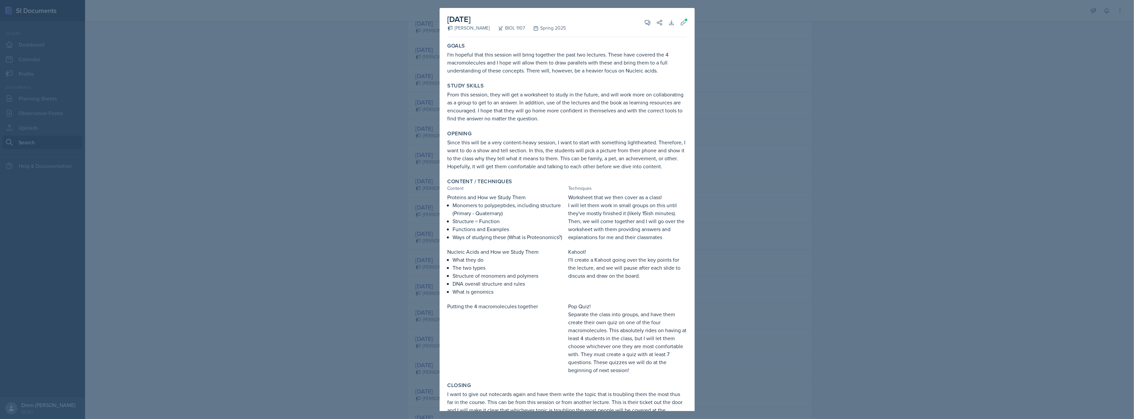
click at [829, 215] on div at bounding box center [567, 209] width 1134 height 419
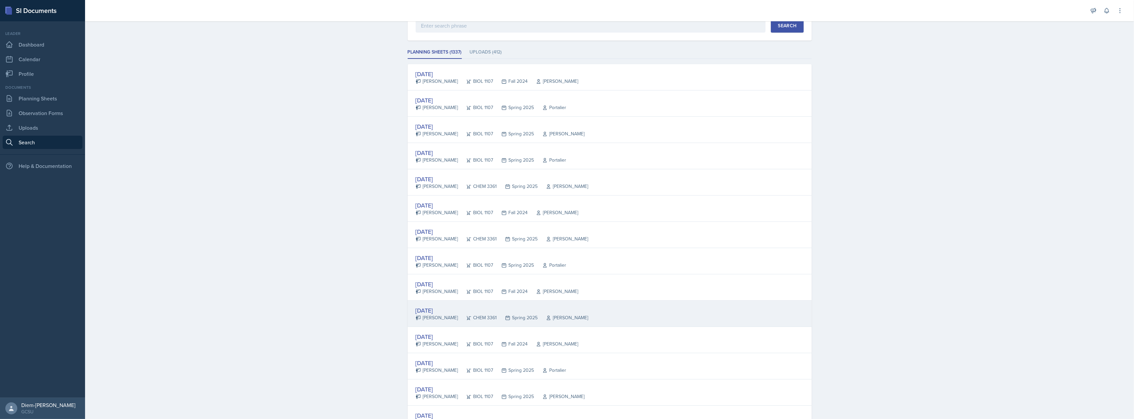
scroll to position [0, 0]
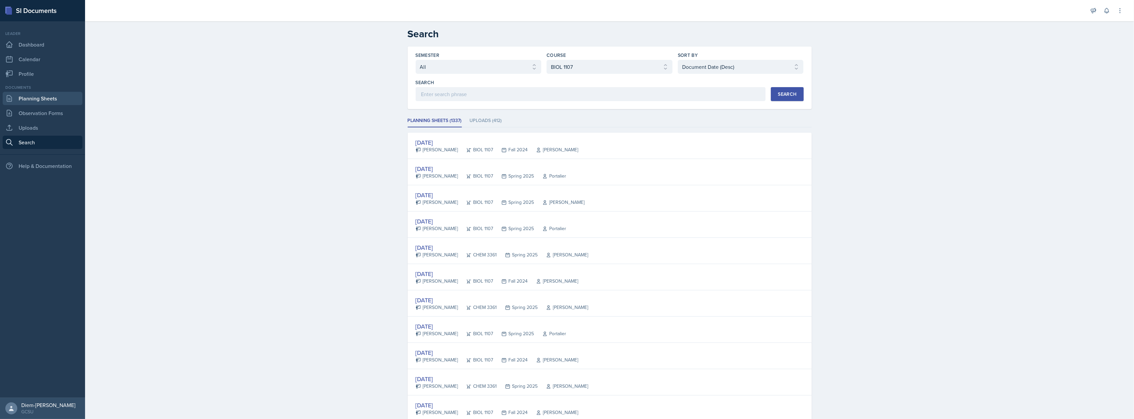
click at [31, 102] on link "Planning Sheets" at bounding box center [43, 98] width 80 height 13
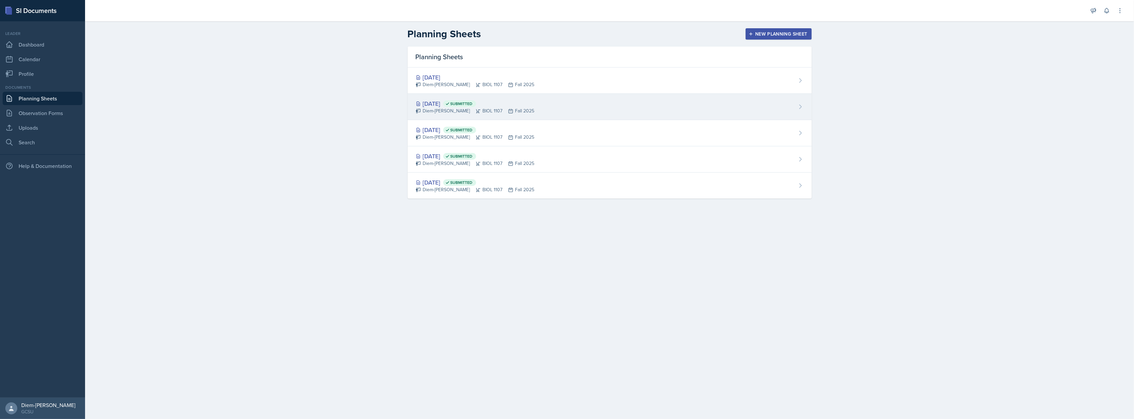
click at [428, 105] on div "Sep 2nd, 2025 Submitted" at bounding box center [475, 103] width 119 height 9
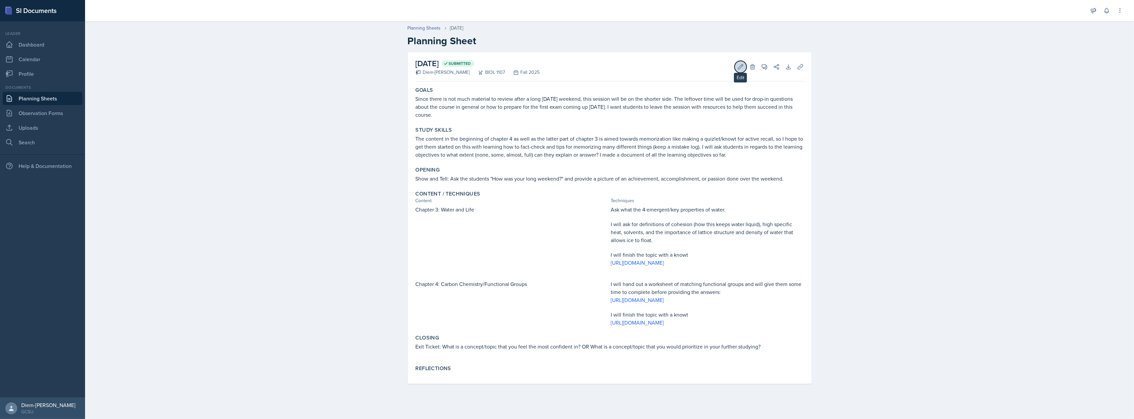
click at [738, 71] on button "Edit" at bounding box center [741, 67] width 12 height 12
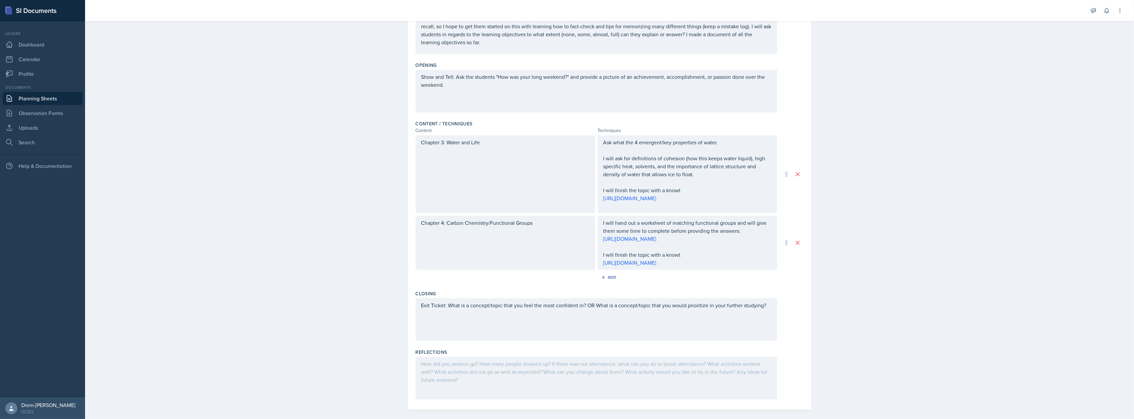
scroll to position [144, 0]
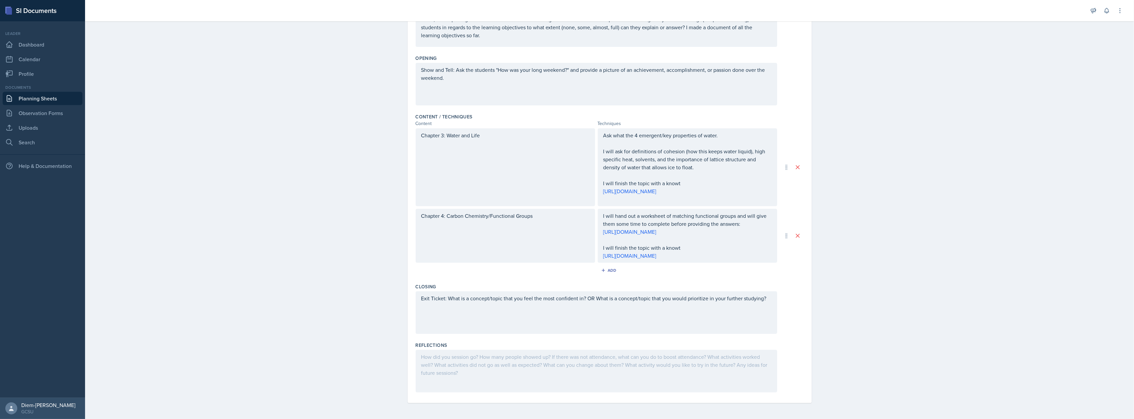
click at [702, 251] on p "I will finish the topic with a knowt" at bounding box center [687, 248] width 168 height 8
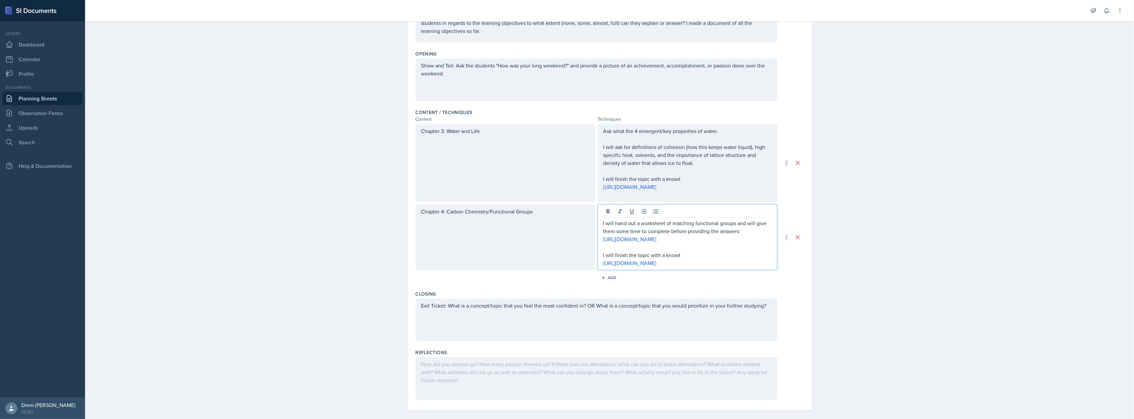
click at [742, 227] on p "I will hand out a worksheet of matching functional groups and will give them so…" at bounding box center [687, 227] width 168 height 16
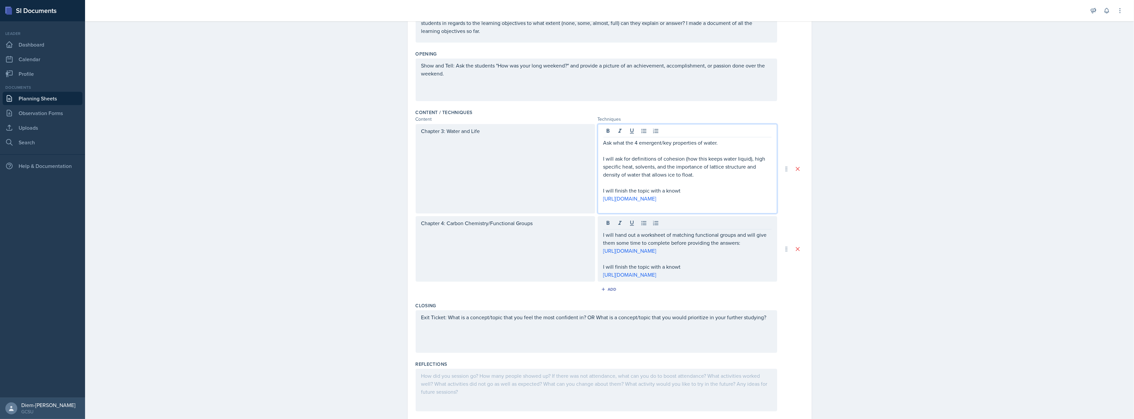
scroll to position [156, 0]
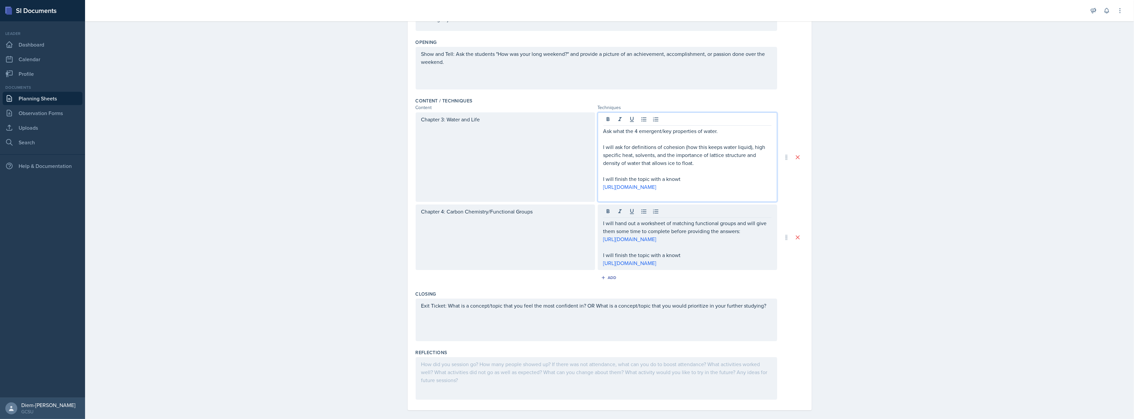
click at [684, 162] on p "I will ask for definitions of cohesion (how this keeps water liquid), high spec…" at bounding box center [687, 155] width 168 height 24
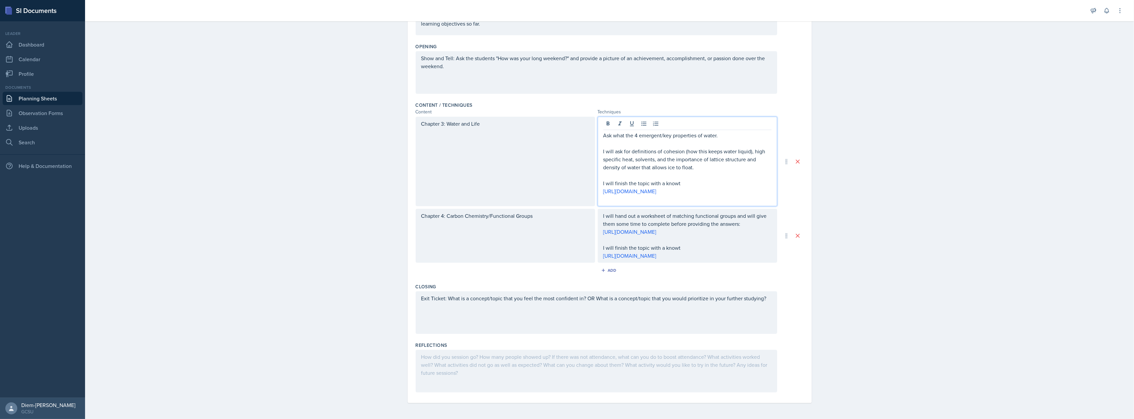
click at [688, 171] on p at bounding box center [687, 175] width 168 height 8
click at [698, 165] on p "I will ask for definitions of cohesion (how this keeps water liquid), high spec…" at bounding box center [687, 159] width 168 height 24
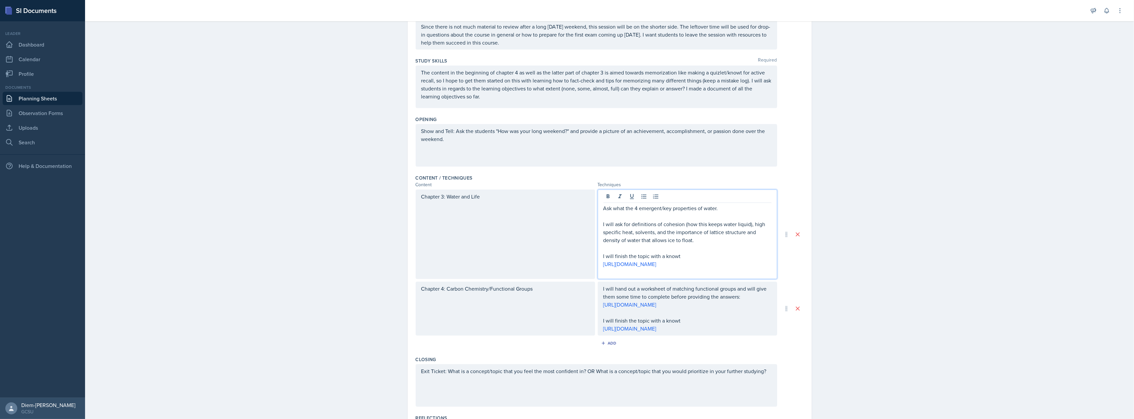
click at [541, 143] on p "Show and Tell: Ask the students "How was your long weekend?" and provide a pict…" at bounding box center [596, 135] width 350 height 16
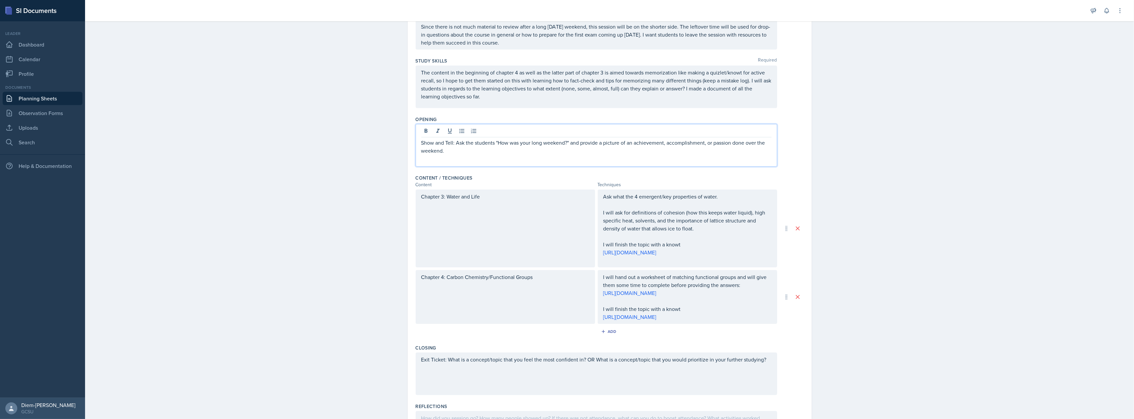
click at [533, 97] on p "The content in the beginning of chapter 4 as well as the latter part of chapter…" at bounding box center [596, 84] width 350 height 32
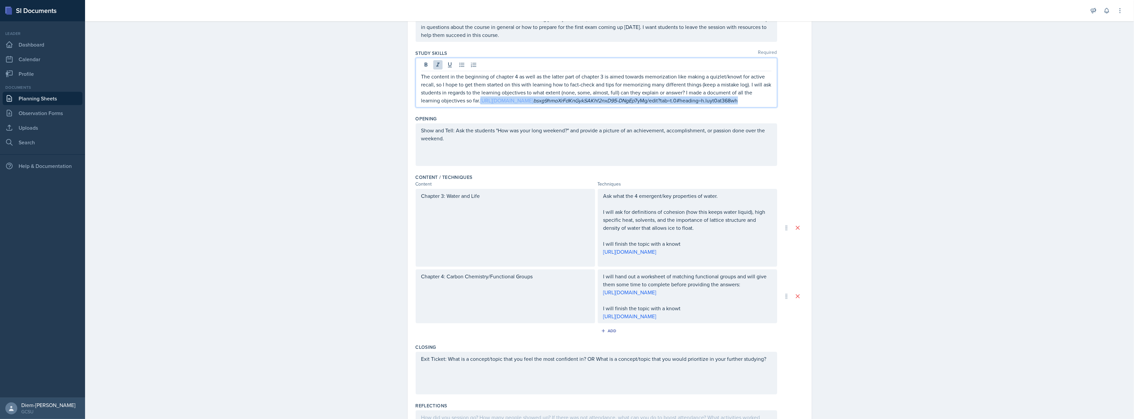
drag, startPoint x: 506, startPoint y: 112, endPoint x: 476, endPoint y: 103, distance: 31.3
click at [476, 103] on p "The content in the beginning of chapter 4 as well as the latter part of chapter…" at bounding box center [596, 88] width 350 height 32
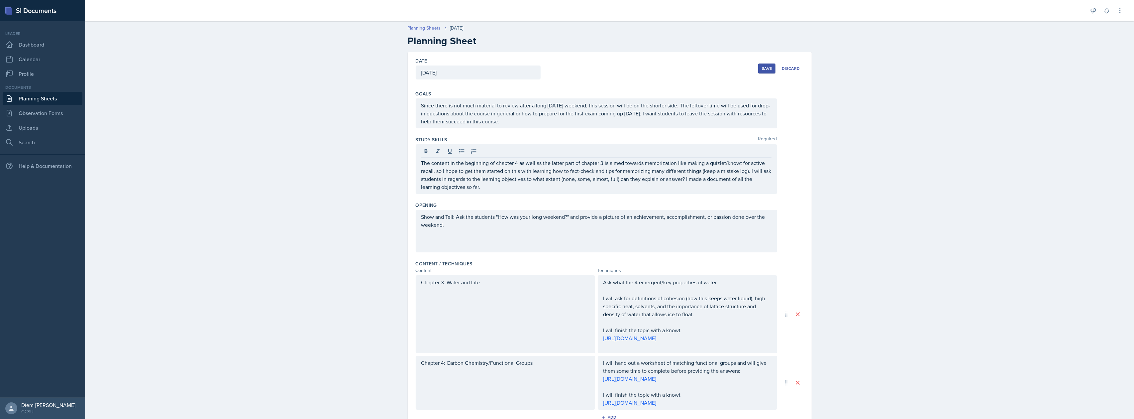
click at [422, 31] on link "Planning Sheets" at bounding box center [424, 28] width 33 height 7
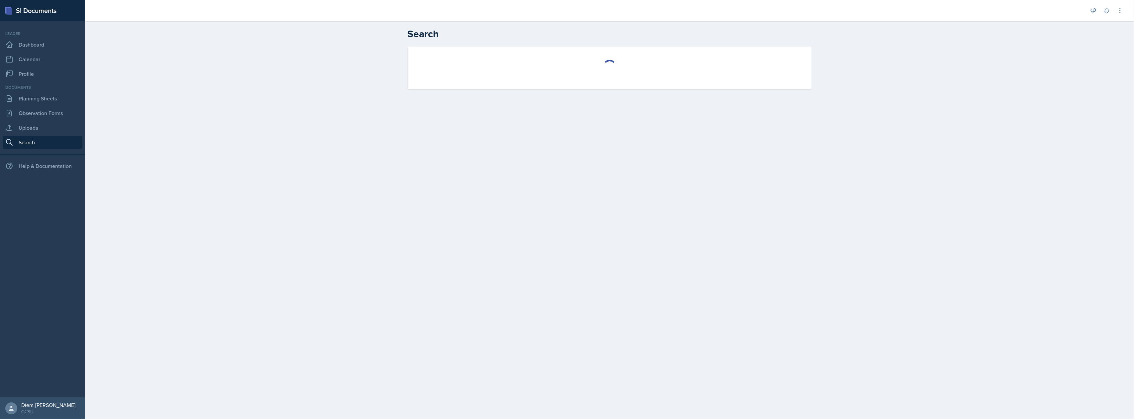
select select "all"
select select "1"
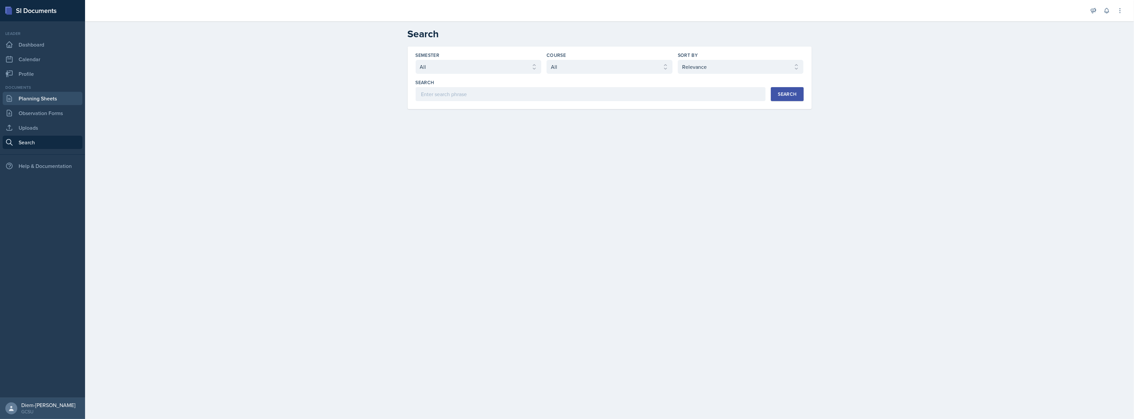
click at [43, 98] on link "Planning Sheets" at bounding box center [43, 98] width 80 height 13
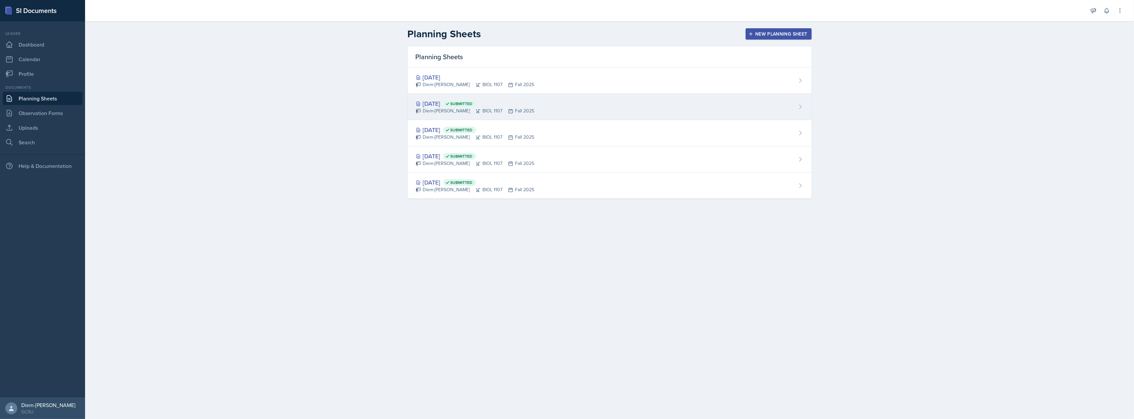
click at [534, 96] on div "Sep 2nd, 2025 Submitted Diem-Linh Hoang BIOL 1107 Fall 2025" at bounding box center [610, 107] width 404 height 26
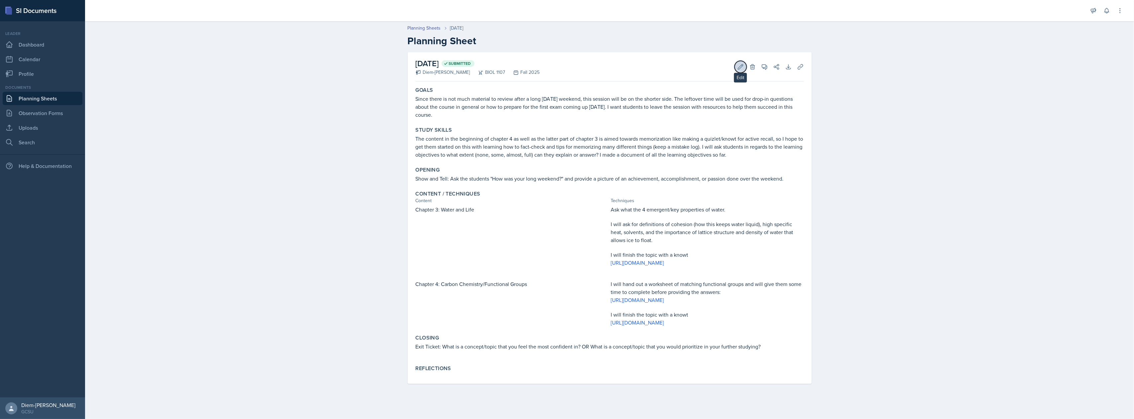
drag, startPoint x: 739, startPoint y: 66, endPoint x: 735, endPoint y: 23, distance: 43.0
click at [738, 65] on icon at bounding box center [740, 66] width 7 height 7
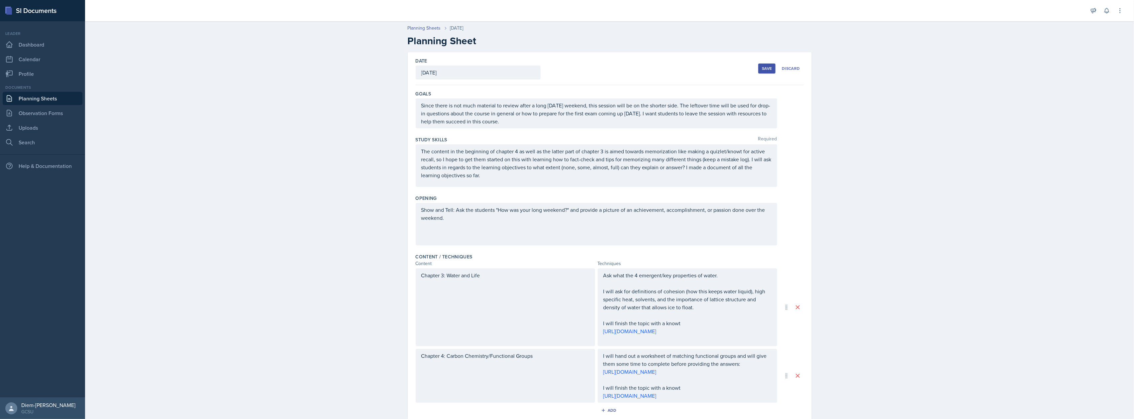
click at [491, 182] on div "The content in the beginning of chapter 4 as well as the latter part of chapter…" at bounding box center [596, 165] width 361 height 43
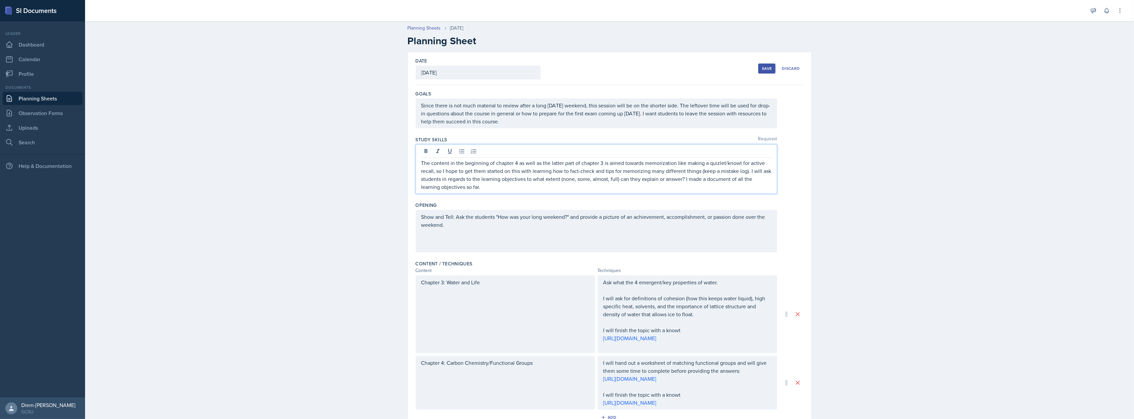
click at [488, 187] on p "The content in the beginning of chapter 4 as well as the latter part of chapter…" at bounding box center [596, 175] width 350 height 32
click at [534, 188] on link "https://docs.google.com/document/d/1Xry" at bounding box center [506, 186] width 53 height 7
click at [763, 66] on div "Save" at bounding box center [767, 68] width 10 height 5
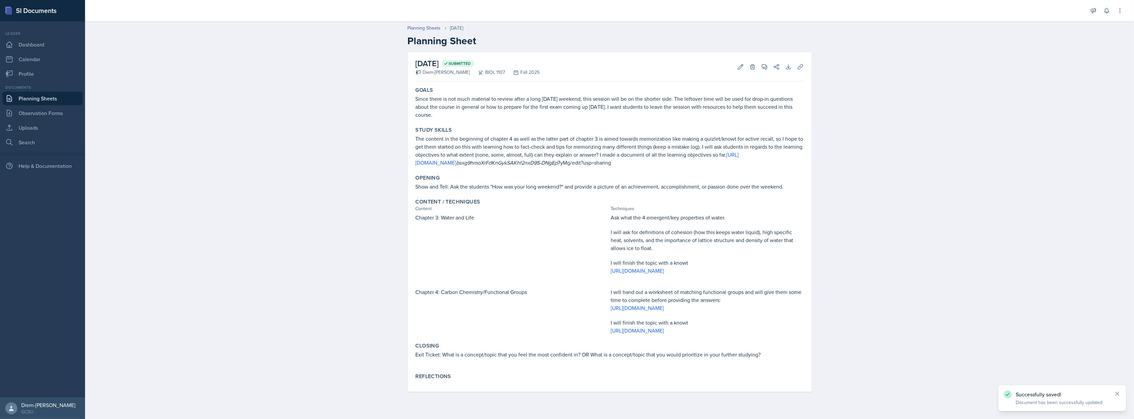
click at [521, 159] on em "bsxg9hmoXrFdKnGykSAKhf2nxD95-DNgEp" at bounding box center [506, 162] width 101 height 7
click at [523, 162] on em "bsxg9hmoXrFdKnGykSAKhf2nxD95-DNgEp" at bounding box center [506, 162] width 101 height 7
click at [660, 174] on div "Opening Show and Tell: Ask the students "How was your long weekend?" and provid…" at bounding box center [609, 182] width 393 height 21
drag, startPoint x: 667, startPoint y: 161, endPoint x: 408, endPoint y: 164, distance: 259.5
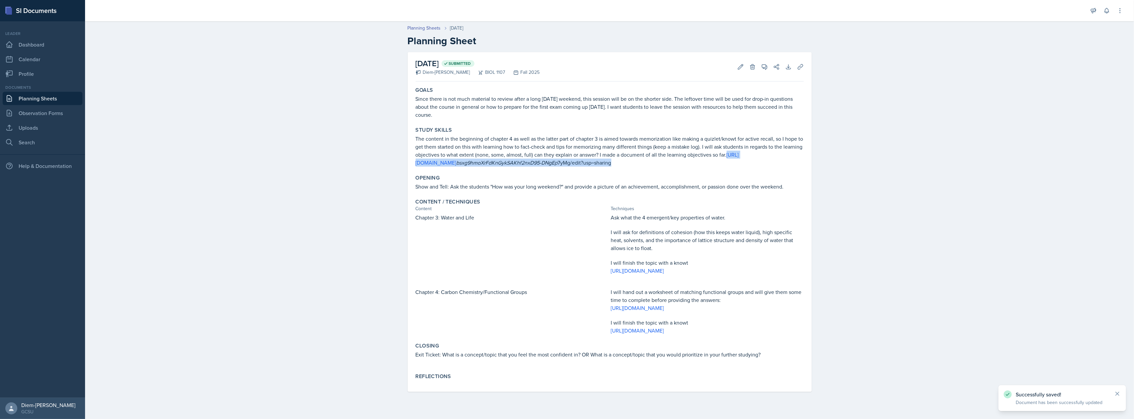
click at [408, 164] on div "September 2nd, 2025 Submitted Diem-Linh Hoang BIOL 1107 Fall 2025 Edit Delete V…" at bounding box center [610, 221] width 404 height 339
copy p "https://docs.google.com/document/d/1Xry bsxg9hmoXrFdKnGykSAKhf2nxD95-DNgEp 7yMg…"
click at [738, 69] on icon at bounding box center [740, 66] width 7 height 7
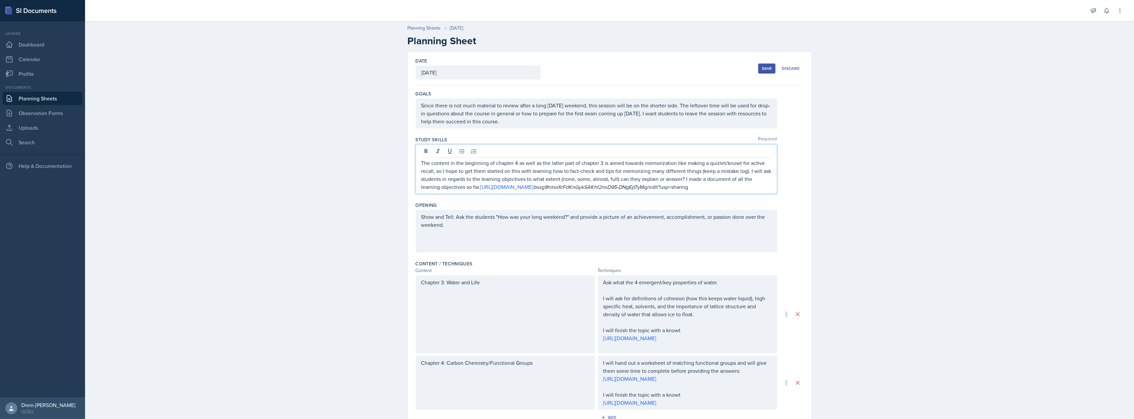
drag, startPoint x: 750, startPoint y: 178, endPoint x: 481, endPoint y: 190, distance: 268.7
click at [480, 191] on p "The content in the beginning of chapter 4 as well as the latter part of chapter…" at bounding box center [596, 175] width 350 height 32
click at [735, 196] on div "Study Skills Required The content in the beginning of chapter 4 as well as the …" at bounding box center [610, 166] width 388 height 65
drag, startPoint x: 735, startPoint y: 177, endPoint x: 754, endPoint y: 191, distance: 23.1
click at [754, 191] on p "The content in the beginning of chapter 4 as well as the latter part of chapter…" at bounding box center [596, 175] width 350 height 32
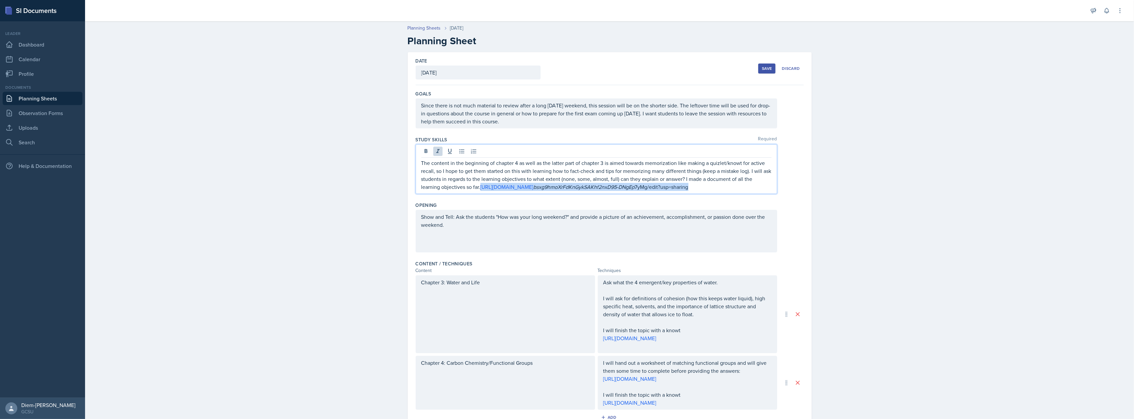
drag, startPoint x: 737, startPoint y: 187, endPoint x: 479, endPoint y: 193, distance: 257.9
click at [479, 193] on div "The content in the beginning of chapter 4 as well as the latter part of chapter…" at bounding box center [596, 168] width 361 height 49
click at [534, 187] on link "https://docs.google.com/document/d/1Xry" at bounding box center [506, 186] width 53 height 7
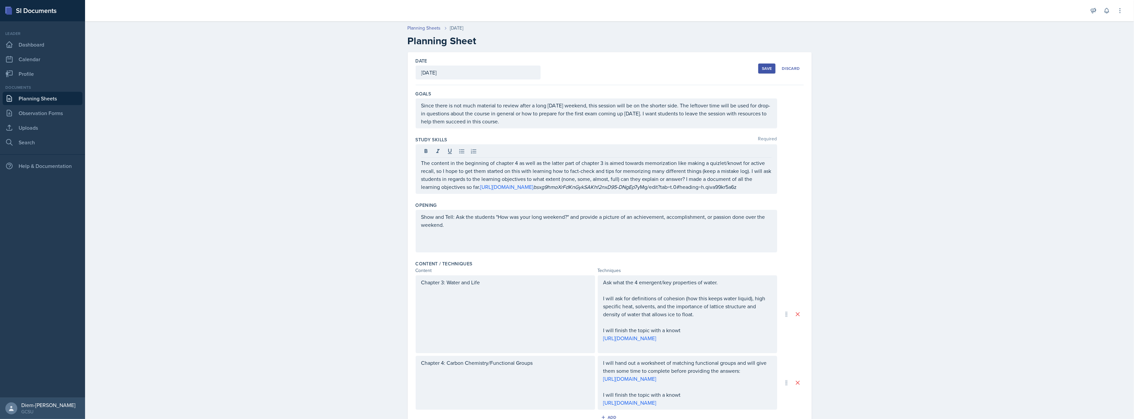
drag, startPoint x: 522, startPoint y: 201, endPoint x: 480, endPoint y: 192, distance: 42.6
click at [480, 192] on div "The content in the beginning of chapter 4 as well as the latter part of chapter…" at bounding box center [596, 168] width 361 height 49
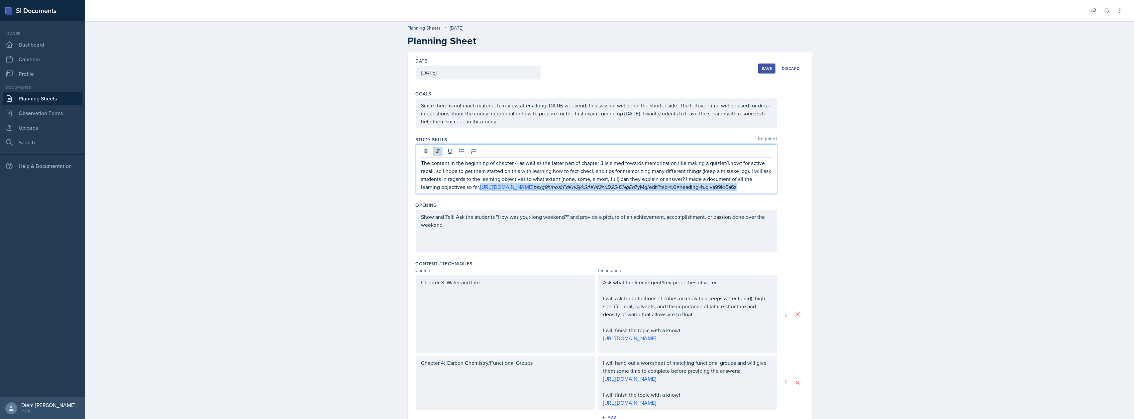
drag, startPoint x: 476, startPoint y: 189, endPoint x: 511, endPoint y: 207, distance: 38.5
click at [511, 199] on div "Study Skills Required The content in the beginning of chapter 4 as well as the …" at bounding box center [610, 166] width 388 height 65
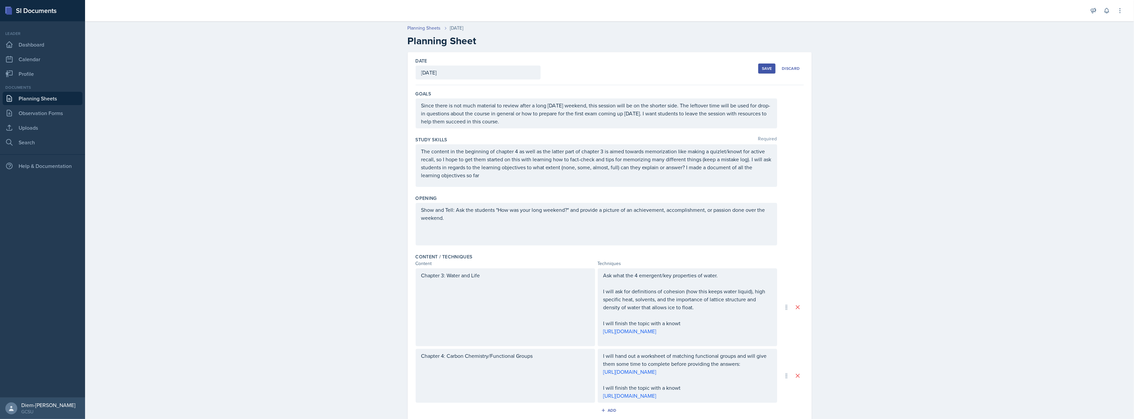
click at [484, 185] on div "The content in the beginning of chapter 4 as well as the latter part of chapter…" at bounding box center [596, 165] width 361 height 43
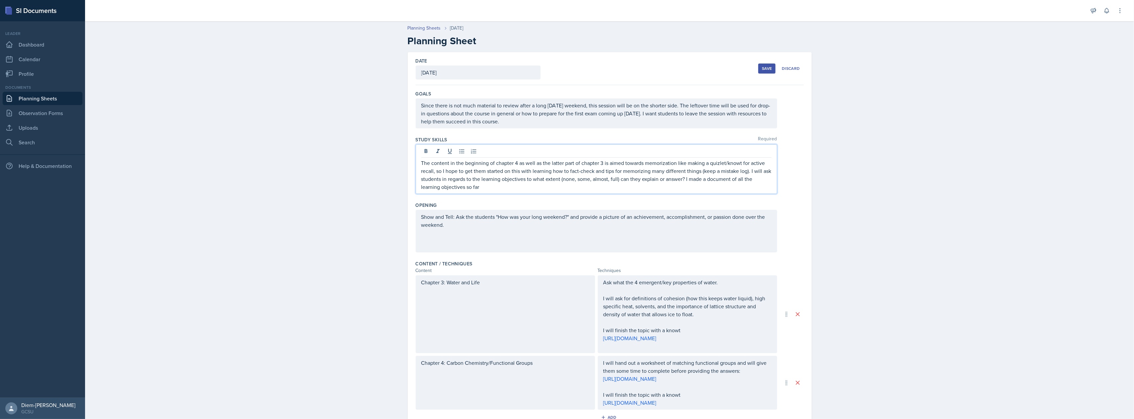
click at [523, 192] on div "The content in the beginning of chapter 4 as well as the latter part of chapter…" at bounding box center [596, 168] width 361 height 49
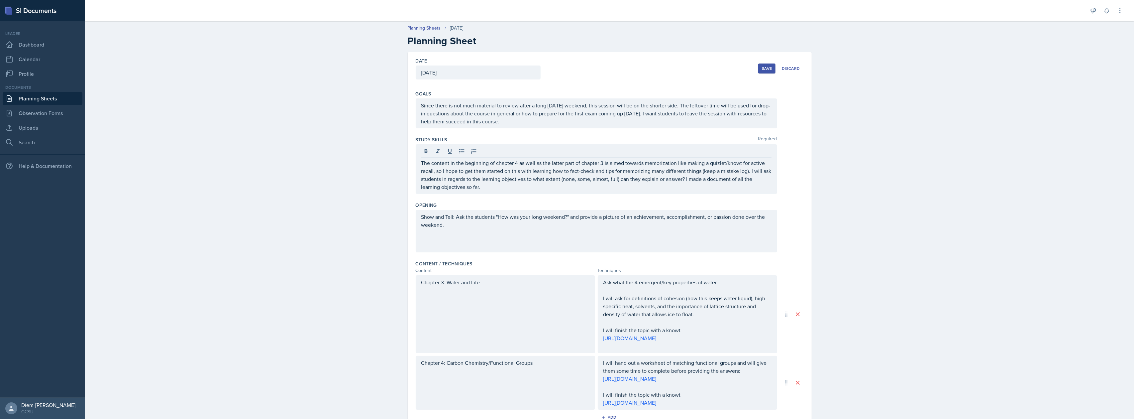
click at [758, 64] on button "Save" at bounding box center [766, 68] width 17 height 10
